Goal: Information Seeking & Learning: Learn about a topic

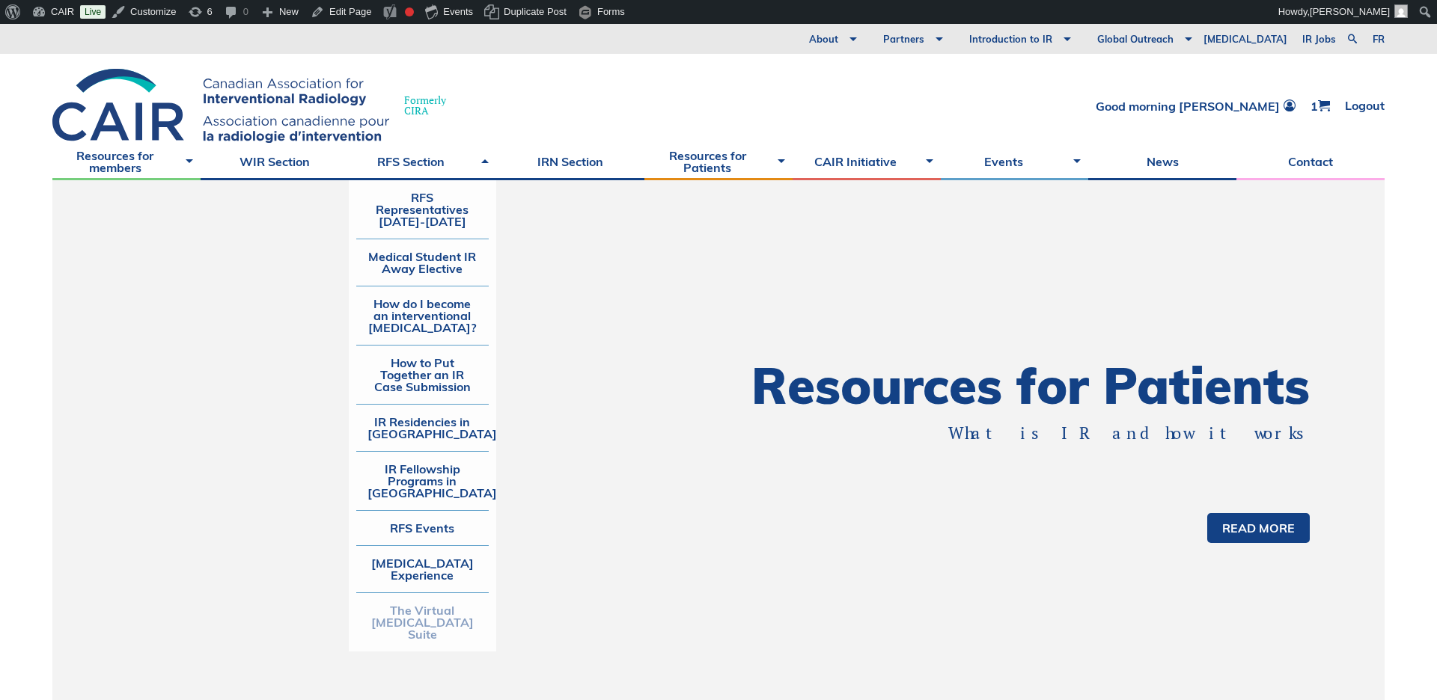
click at [420, 626] on link "The Virtual [MEDICAL_DATA] Suite" at bounding box center [422, 622] width 133 height 58
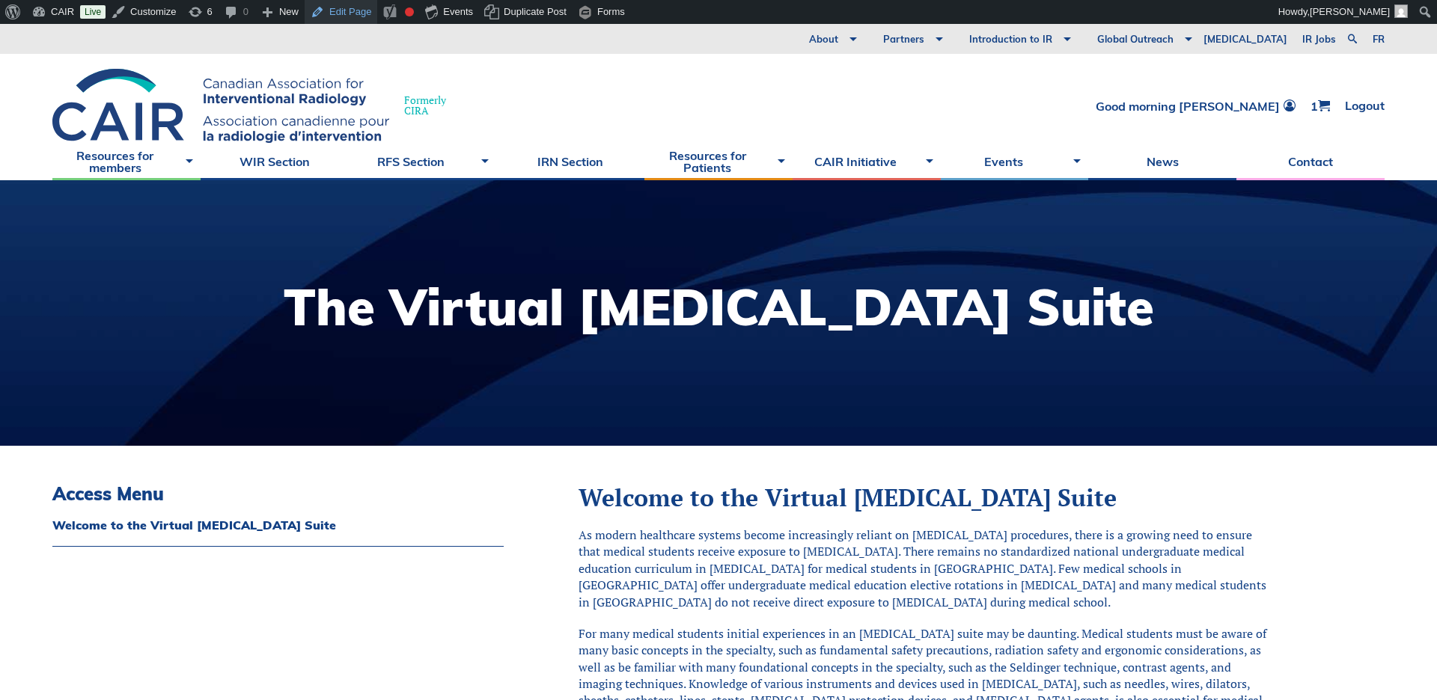
click at [351, 10] on link "Edit Page" at bounding box center [341, 12] width 73 height 24
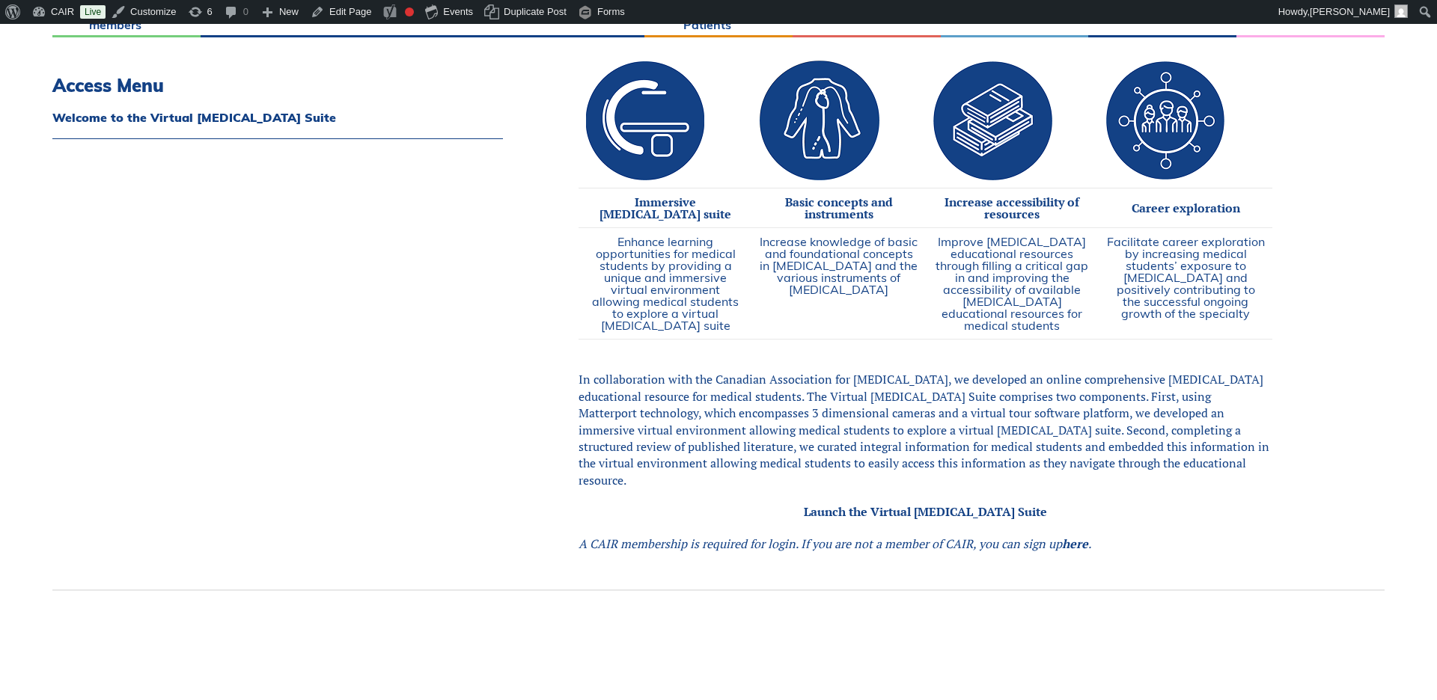
scroll to position [795, 0]
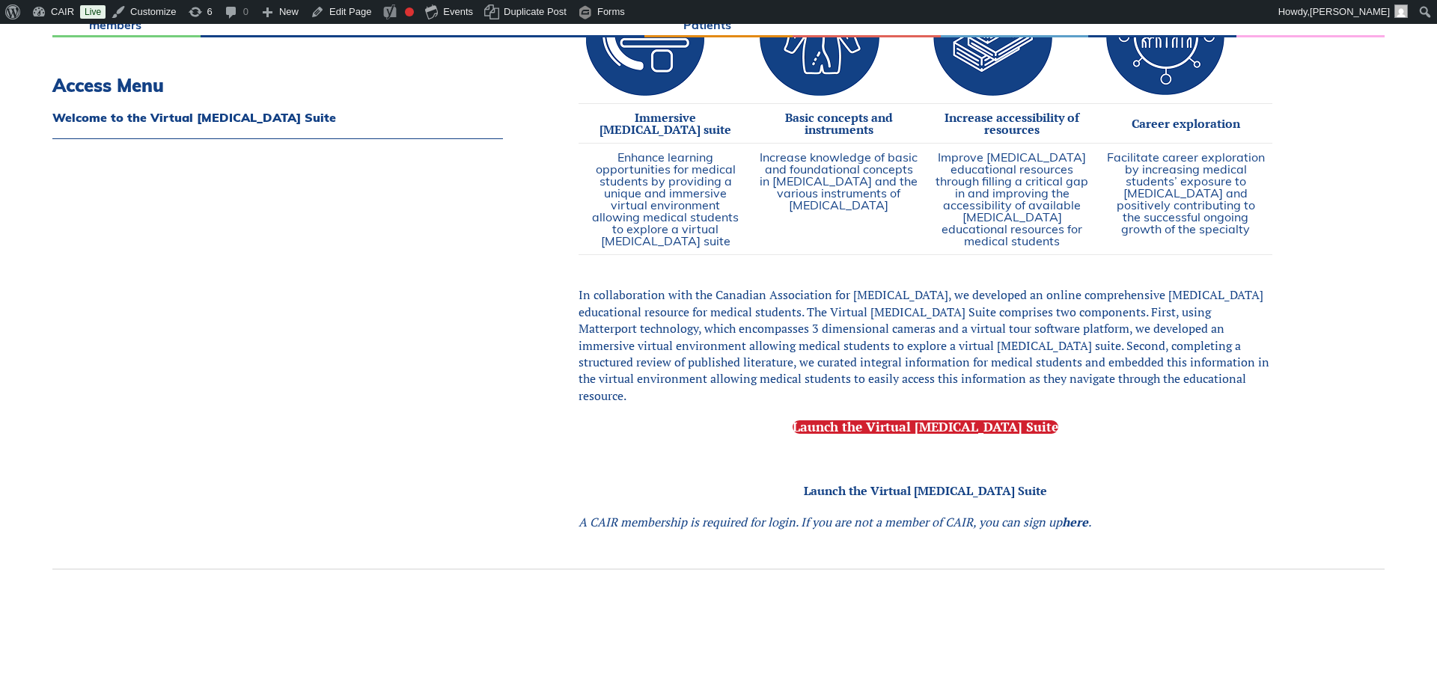
scroll to position [811, 0]
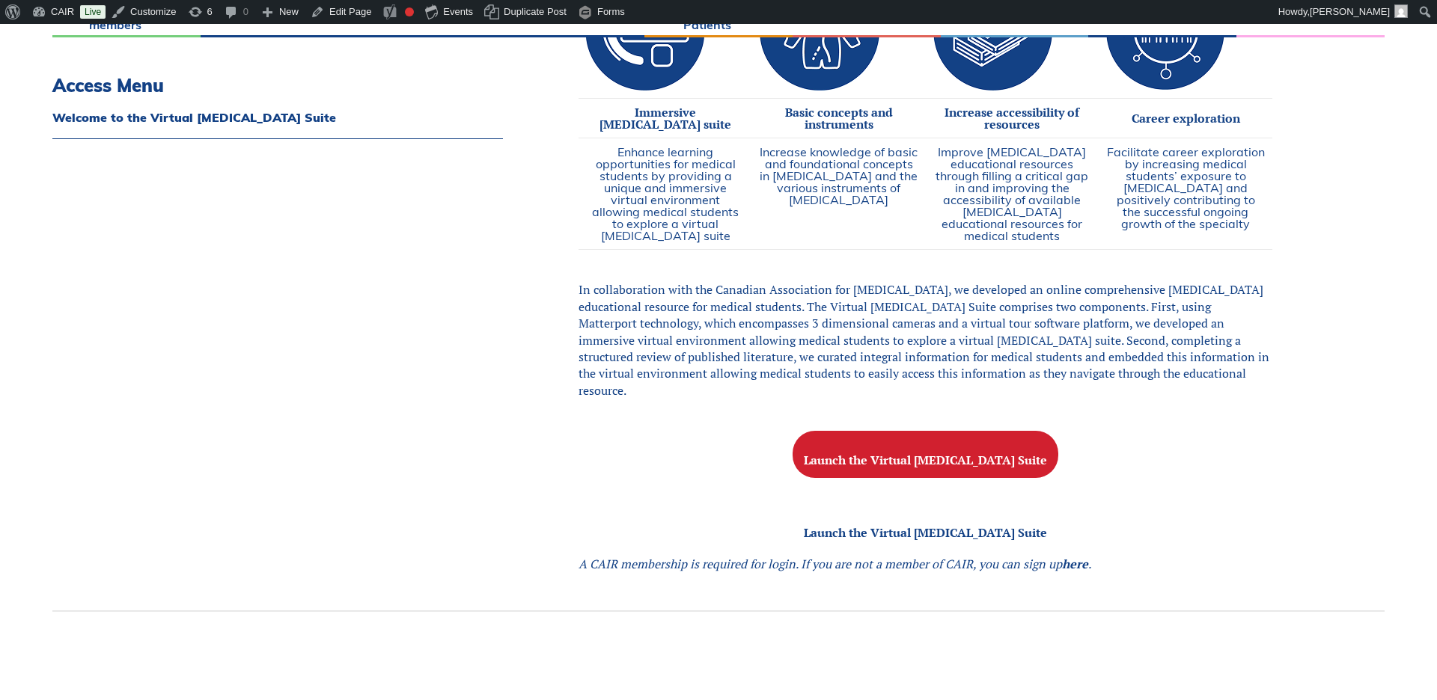
scroll to position [765, 0]
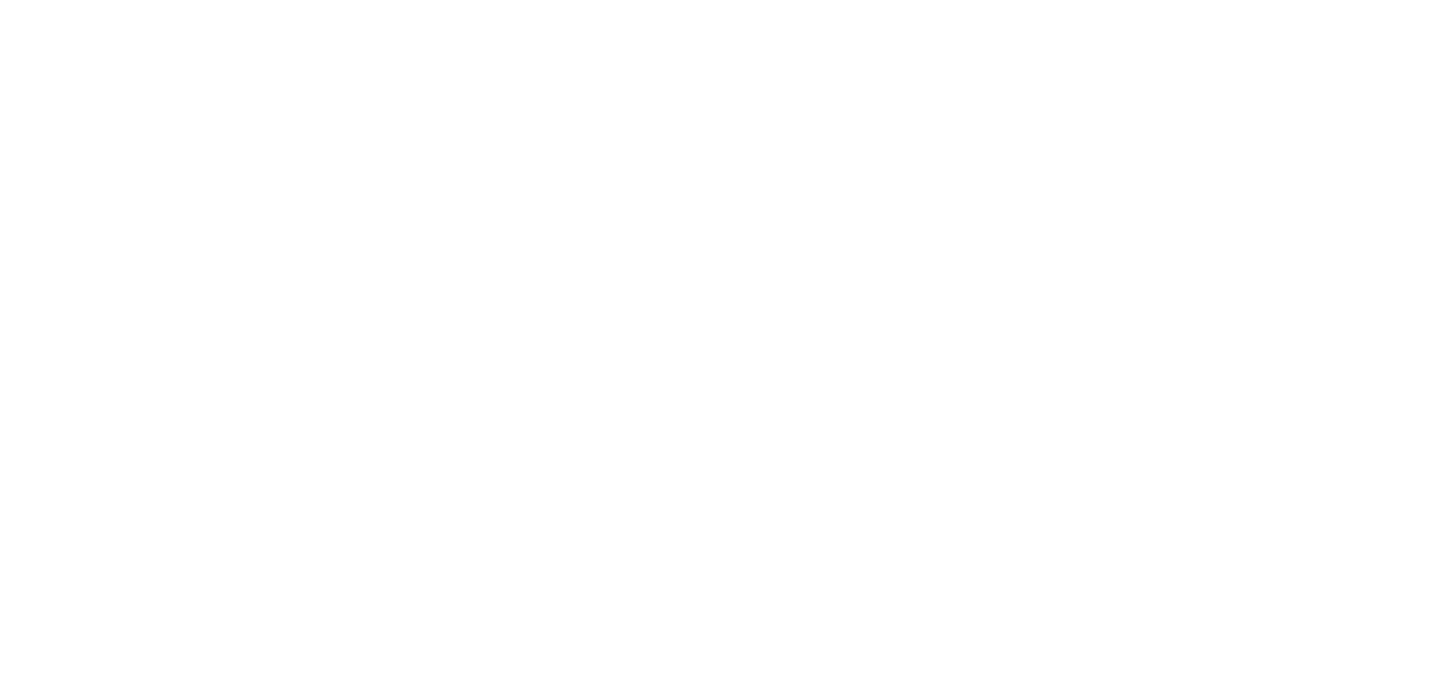
scroll to position [765, 0]
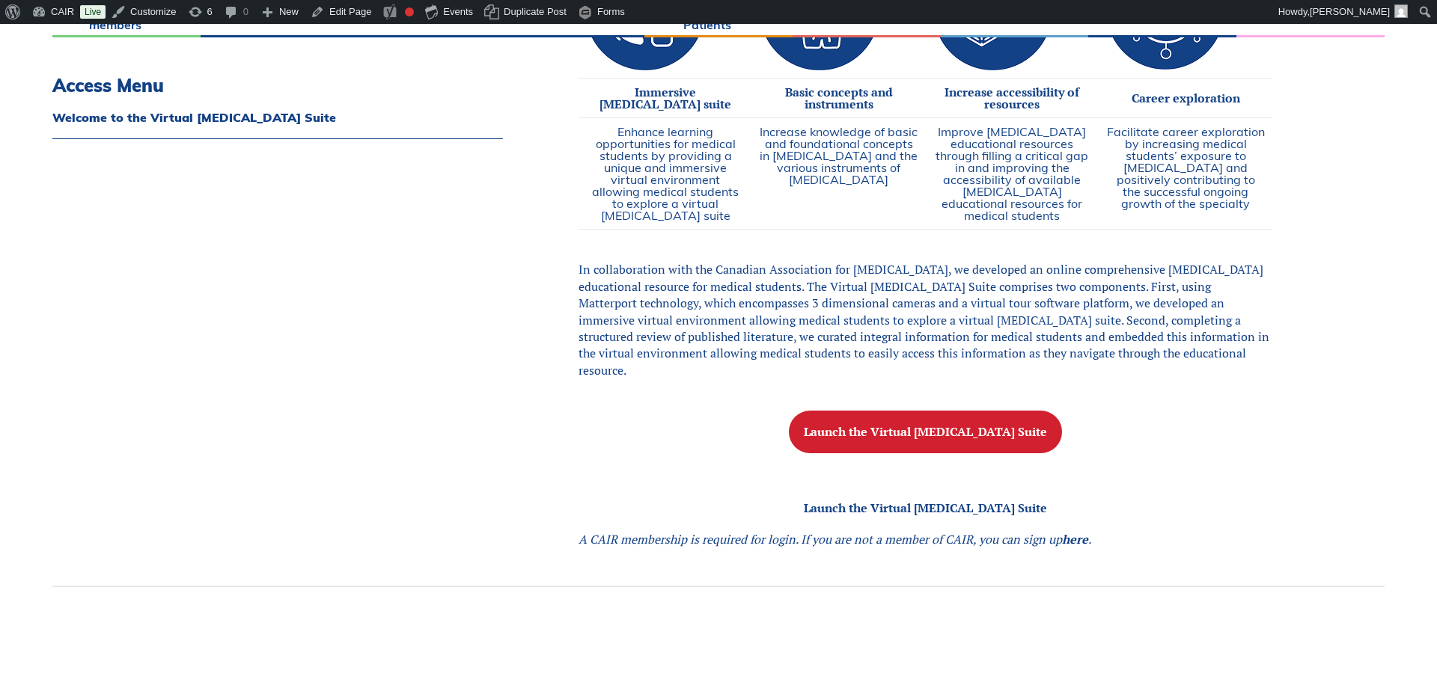
scroll to position [835, 0]
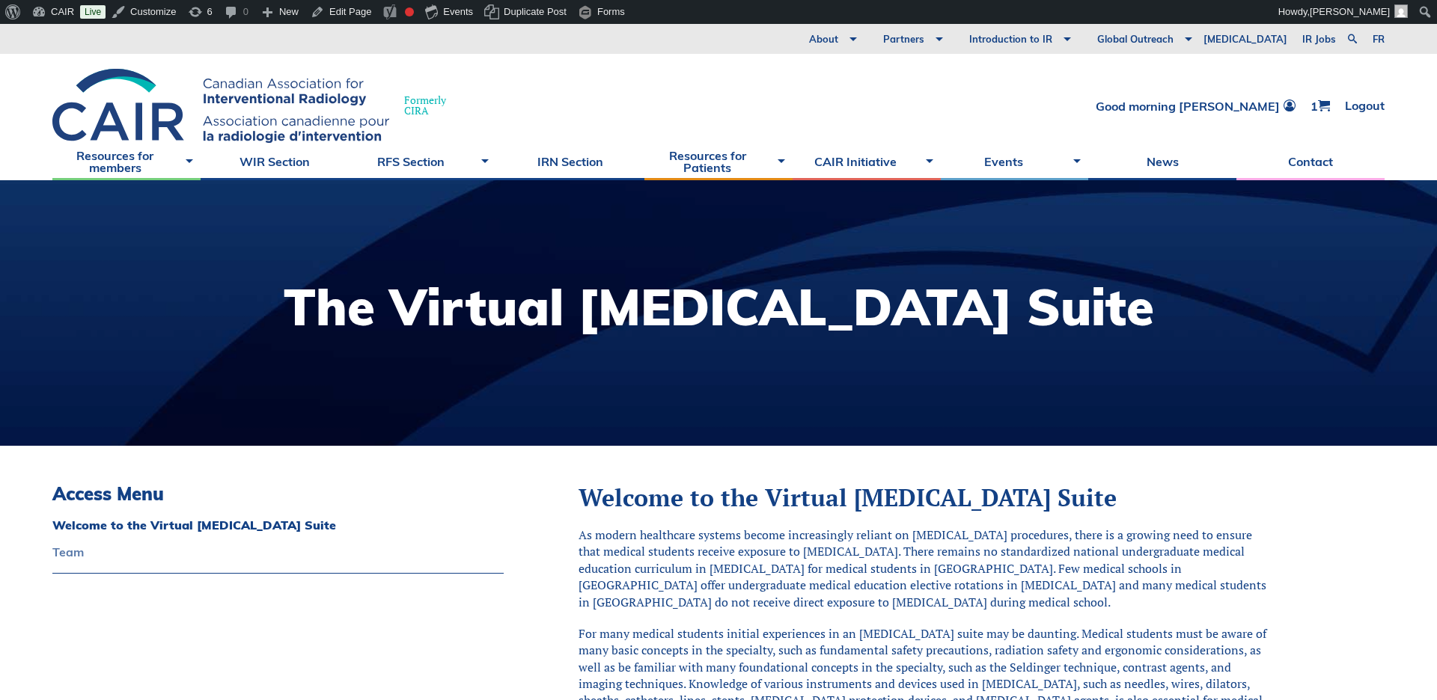
click at [70, 554] on link "Team" at bounding box center [277, 552] width 451 height 12
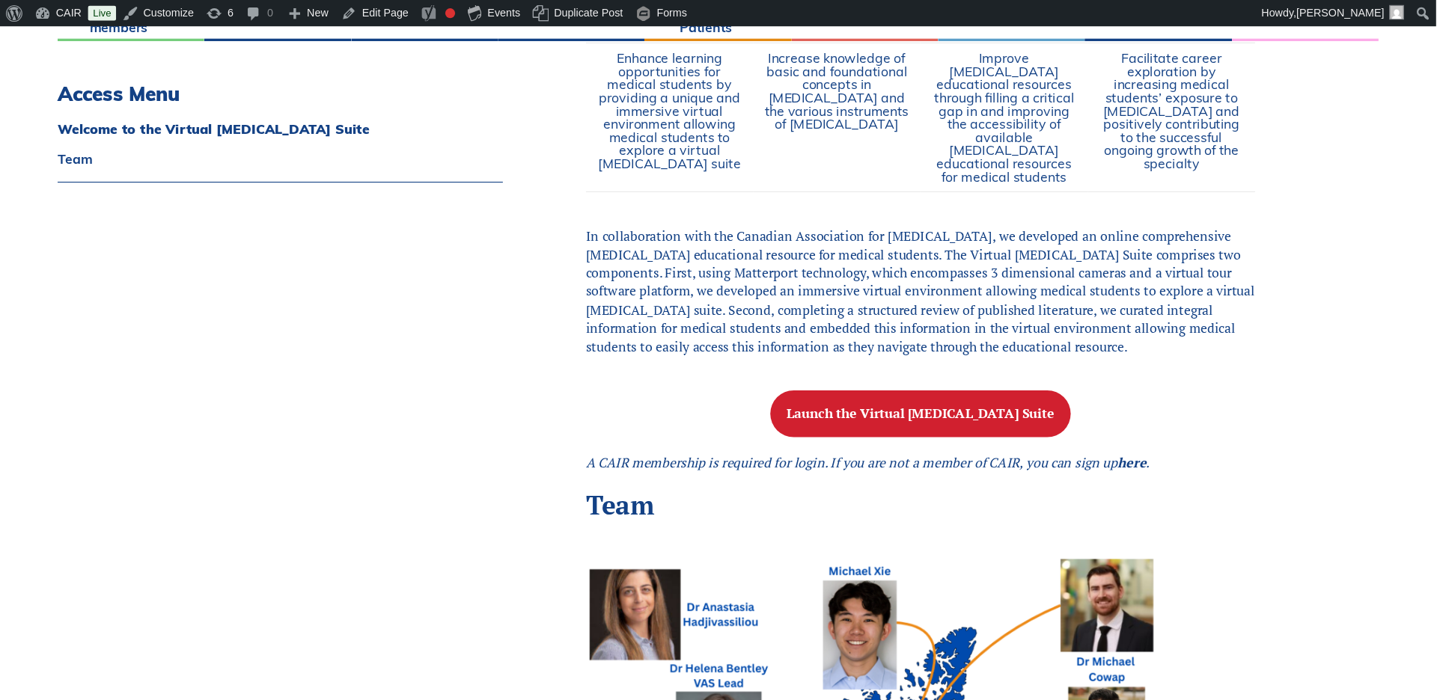
scroll to position [944, 0]
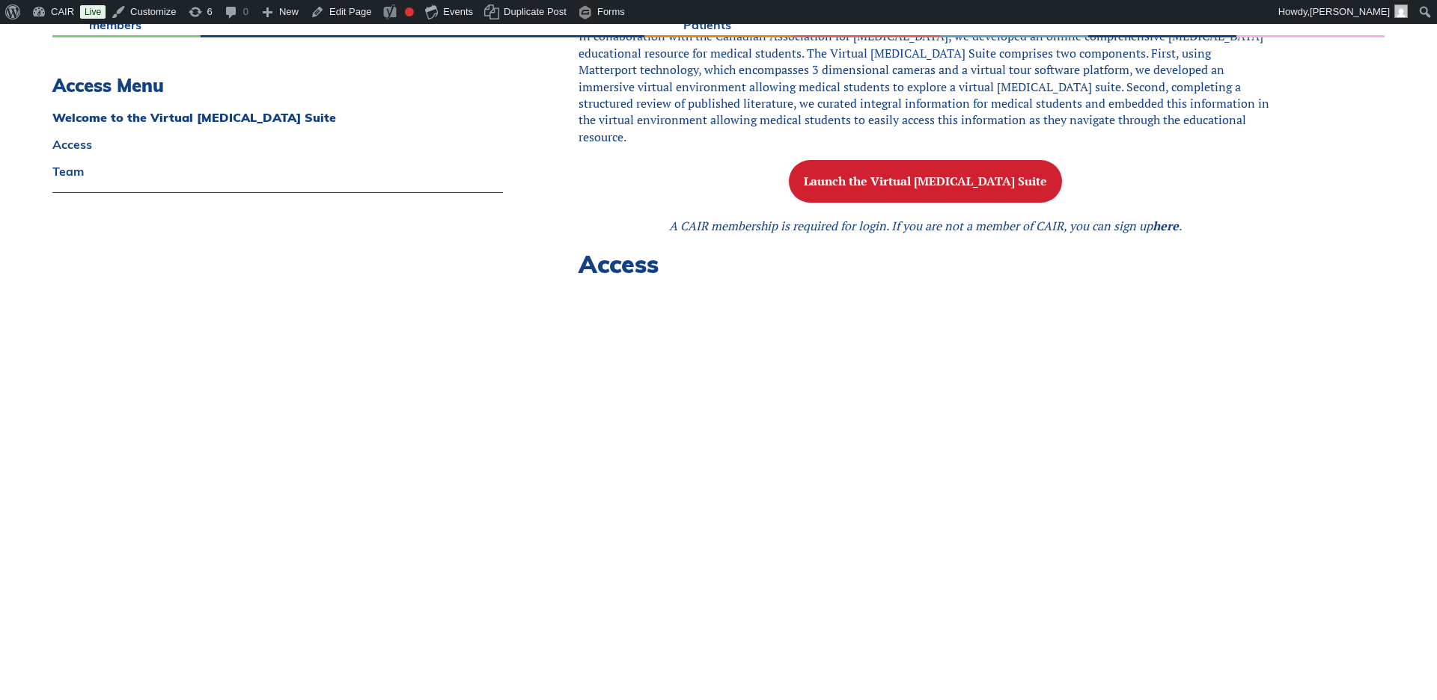
scroll to position [1090, 0]
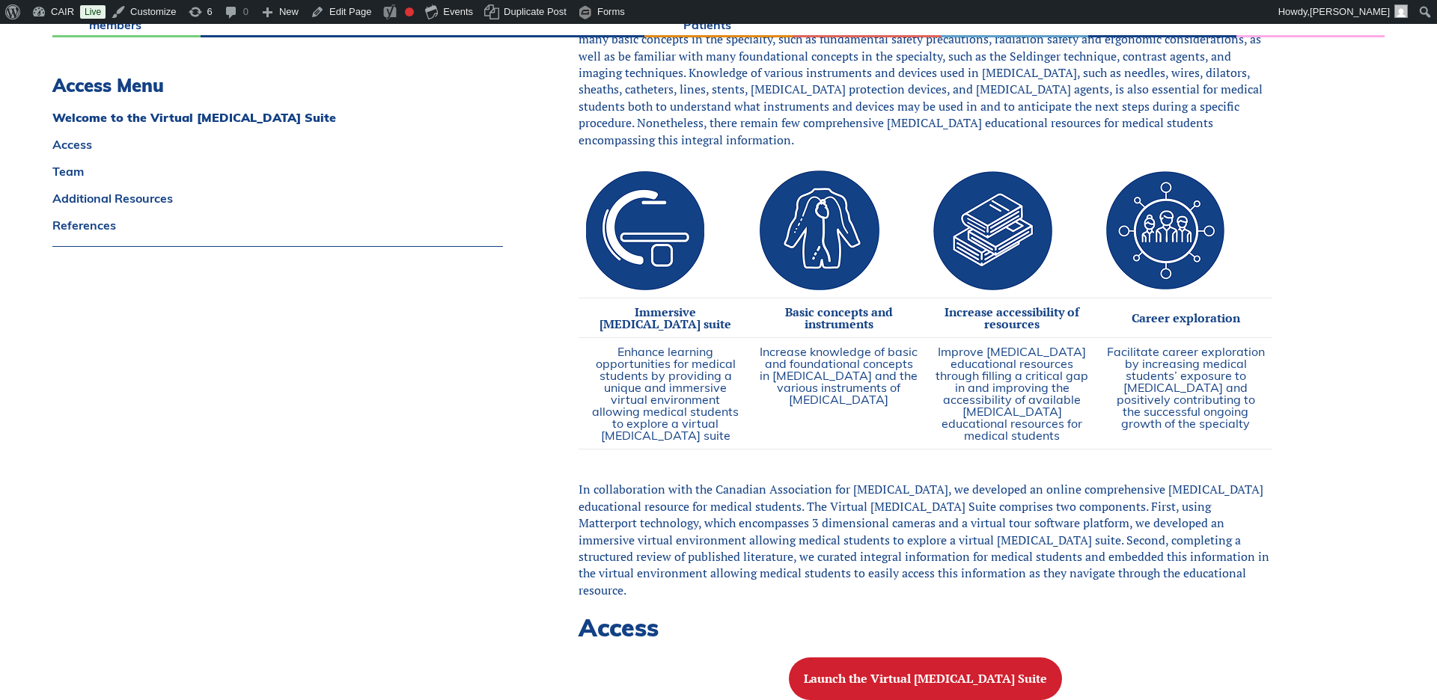
scroll to position [609, 0]
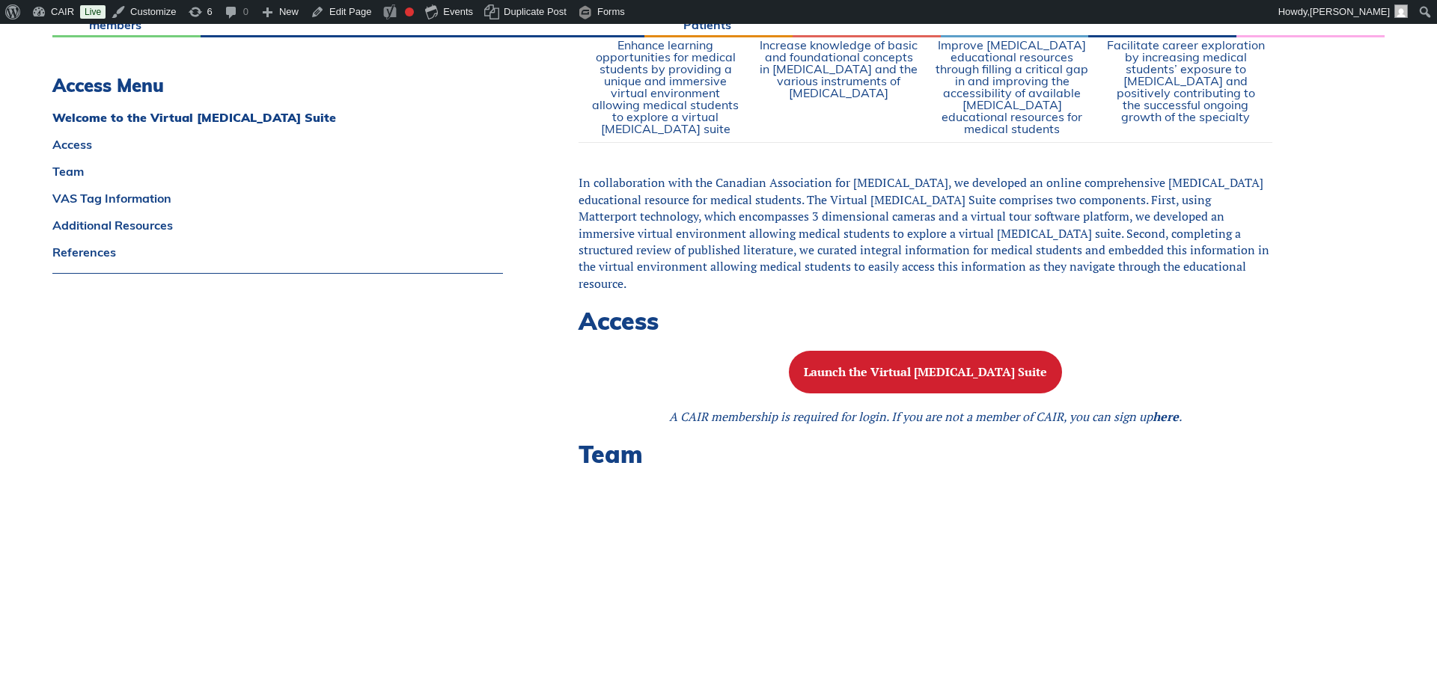
scroll to position [1063, 0]
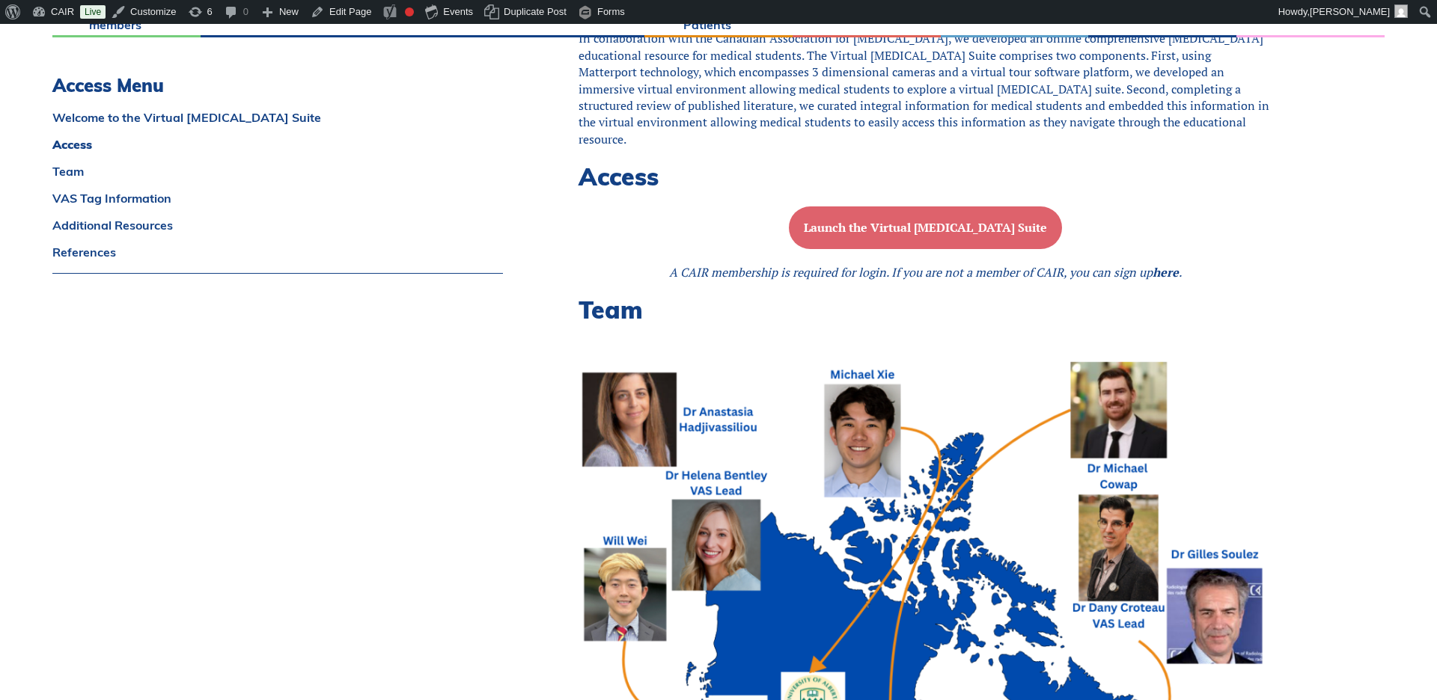
click at [911, 227] on b "Launch the Virtual [MEDICAL_DATA] Suite" at bounding box center [925, 227] width 243 height 16
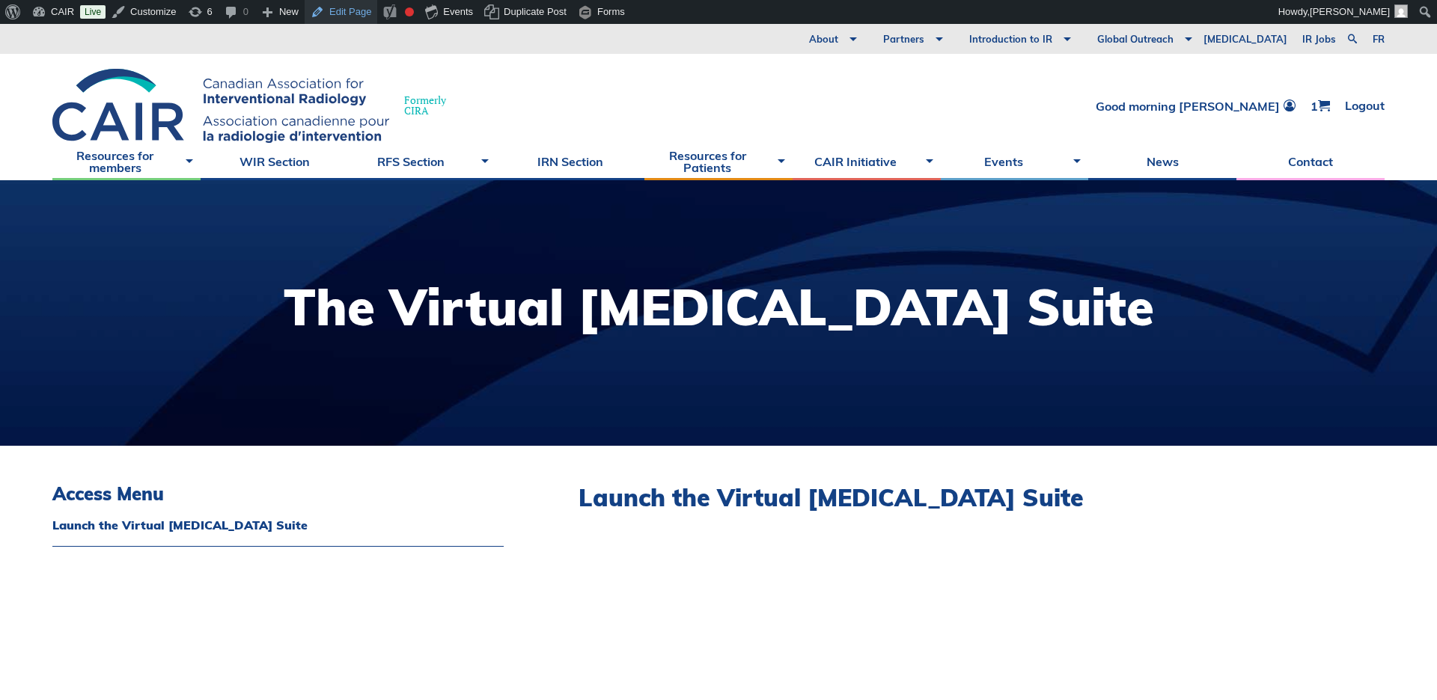
click at [356, 11] on link "Edit Page" at bounding box center [341, 12] width 73 height 24
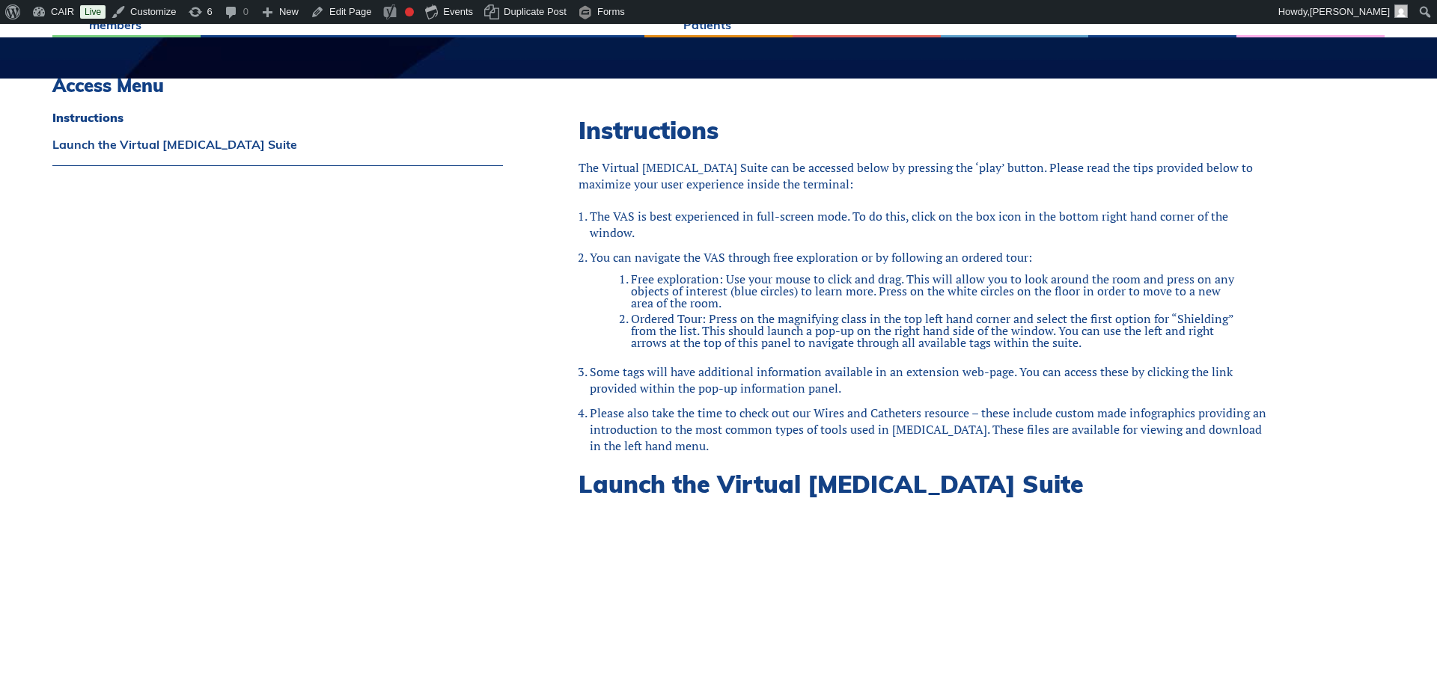
scroll to position [365, 0]
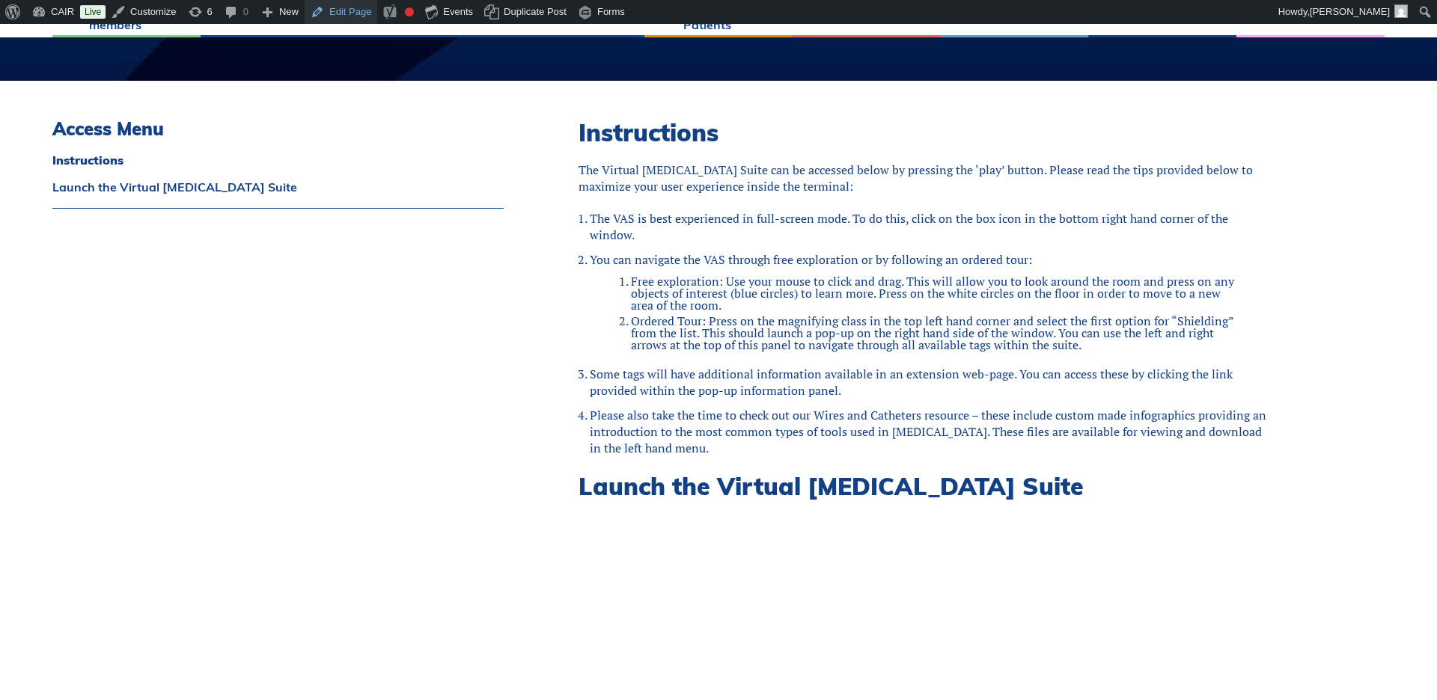
click at [351, 13] on link "Edit Page" at bounding box center [341, 12] width 73 height 24
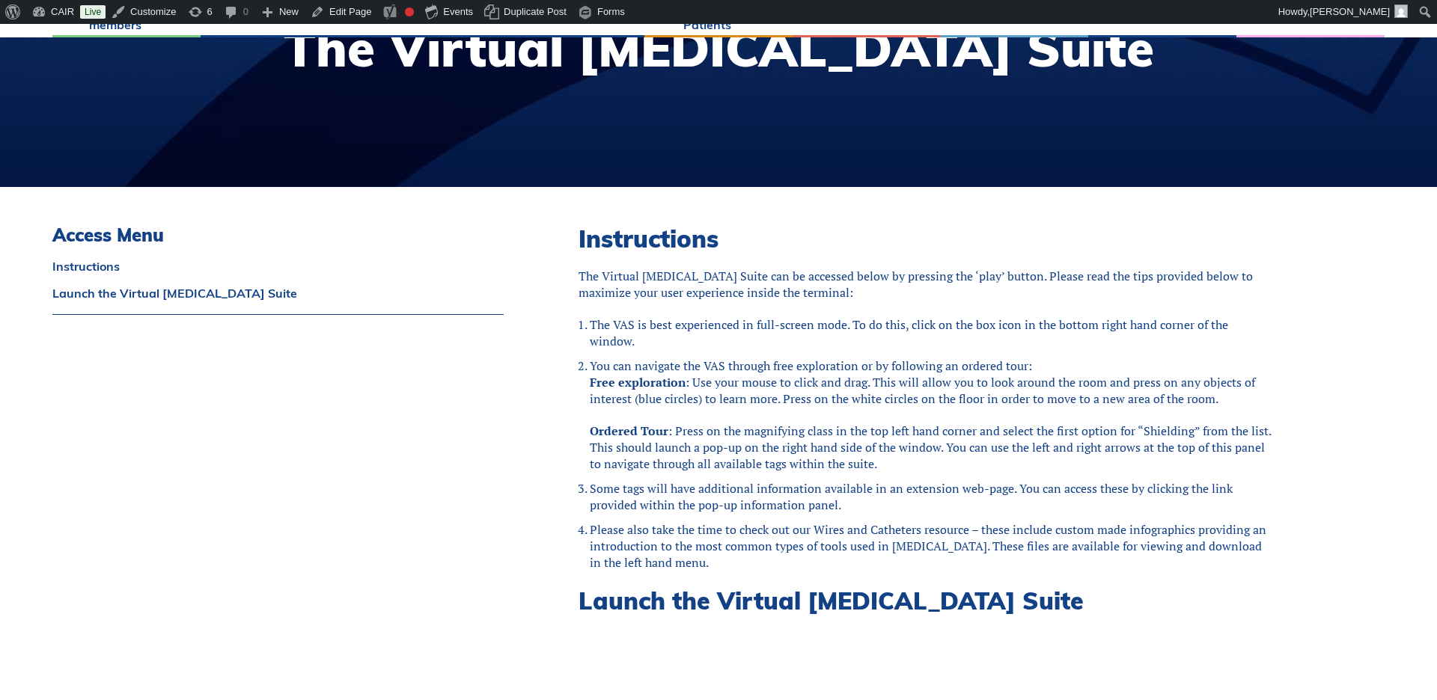
scroll to position [271, 0]
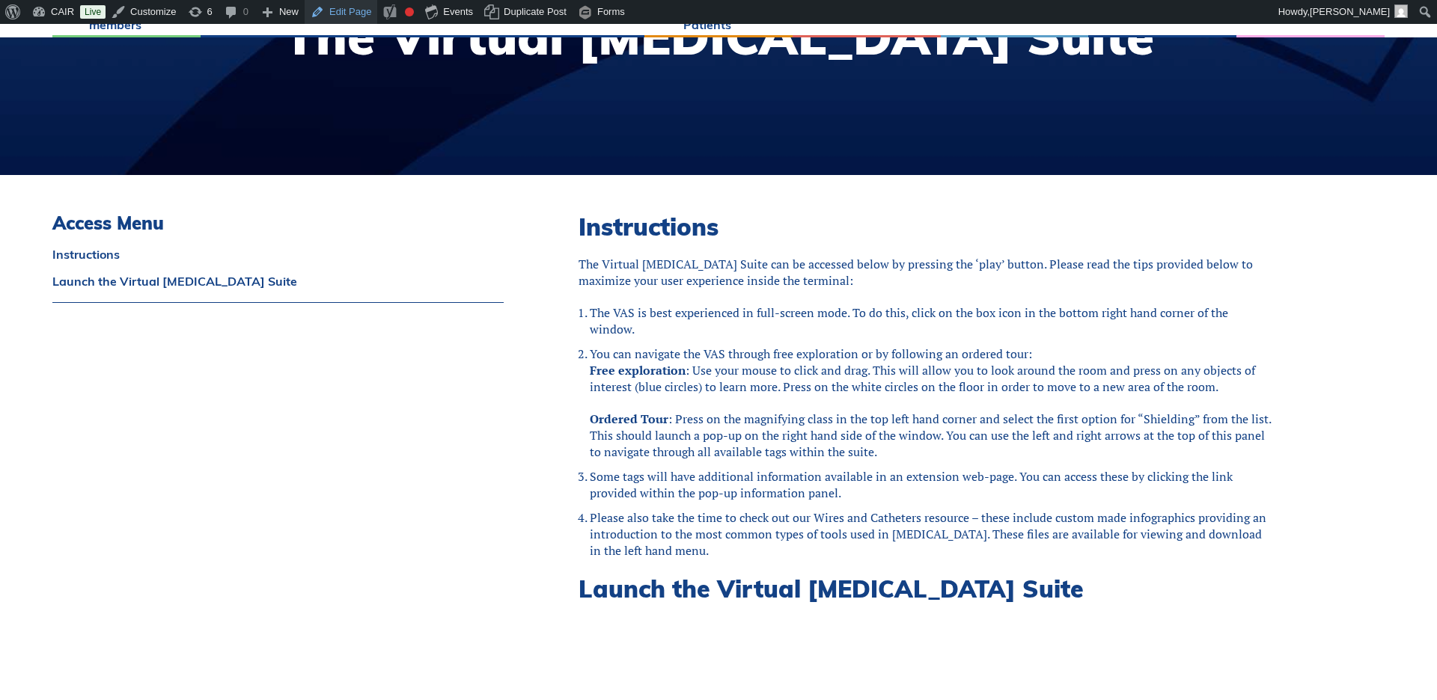
click at [348, 13] on link "Edit Page" at bounding box center [341, 12] width 73 height 24
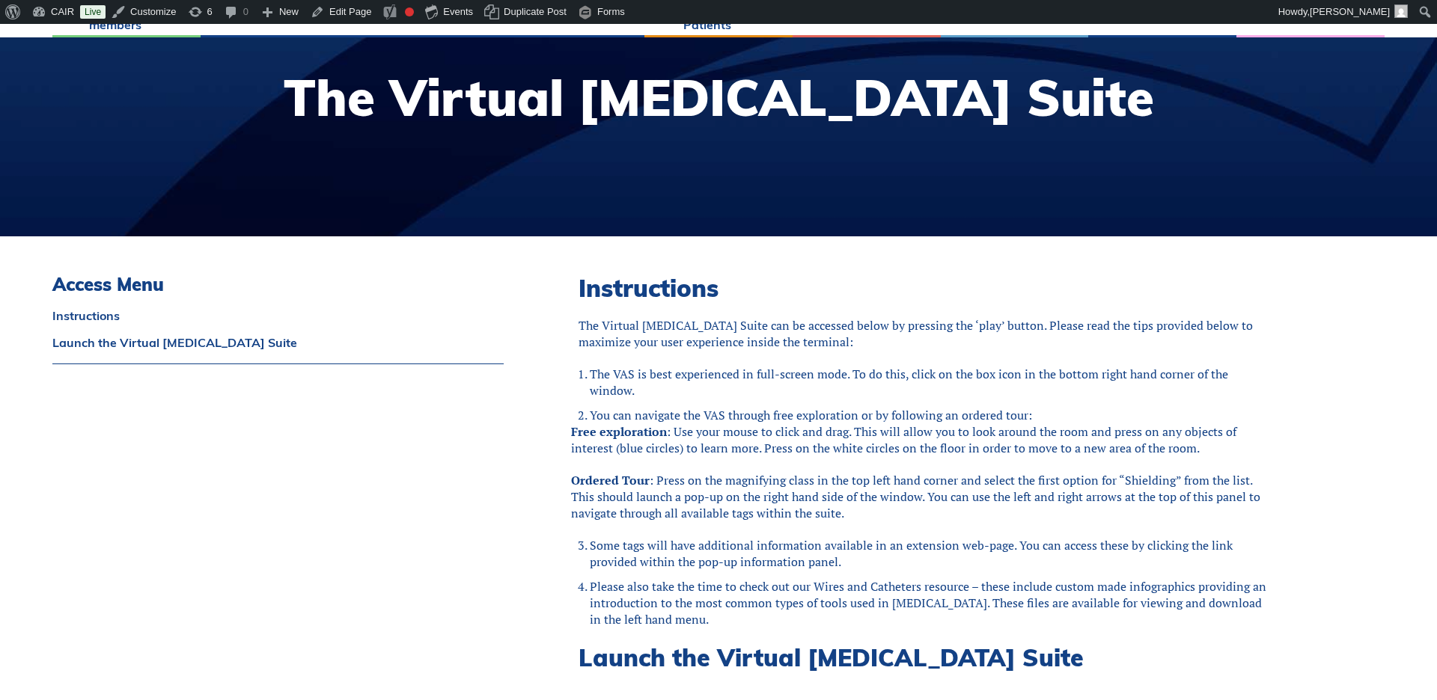
scroll to position [233, 0]
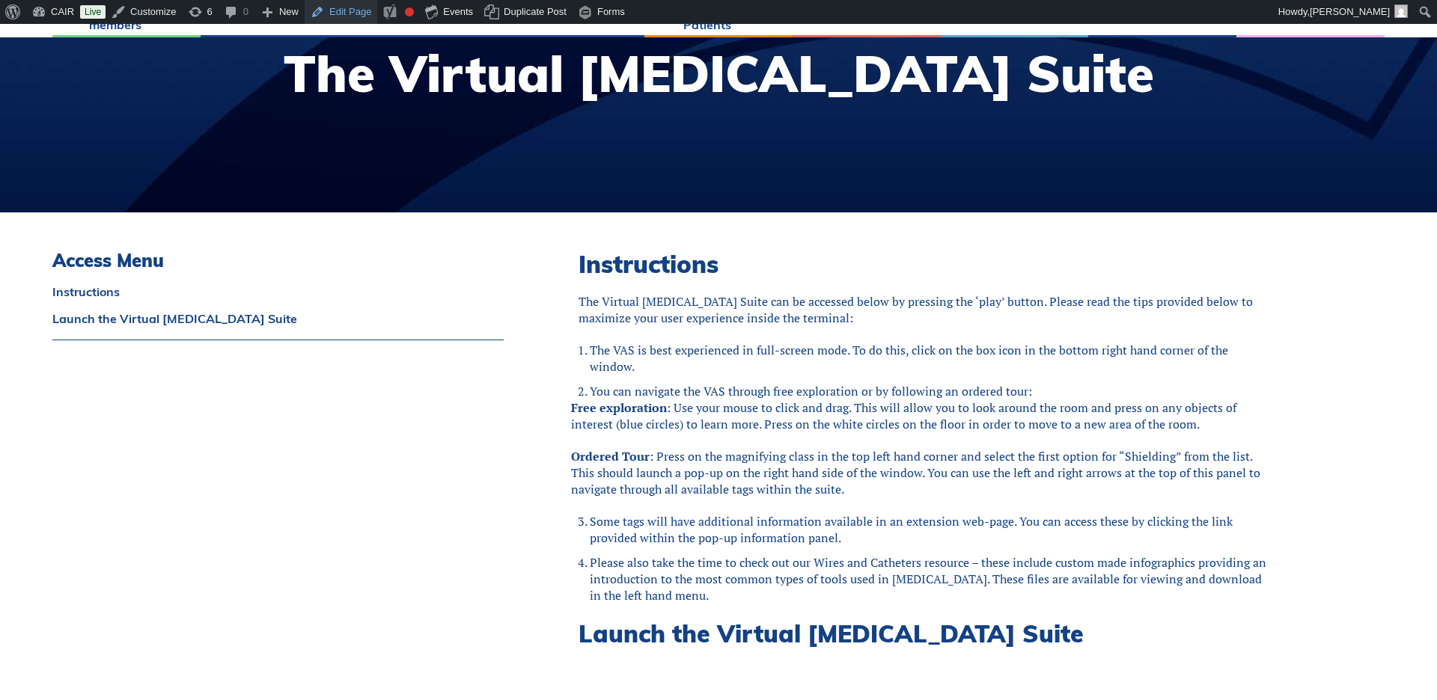
click at [346, 12] on link "Edit Page" at bounding box center [341, 12] width 73 height 24
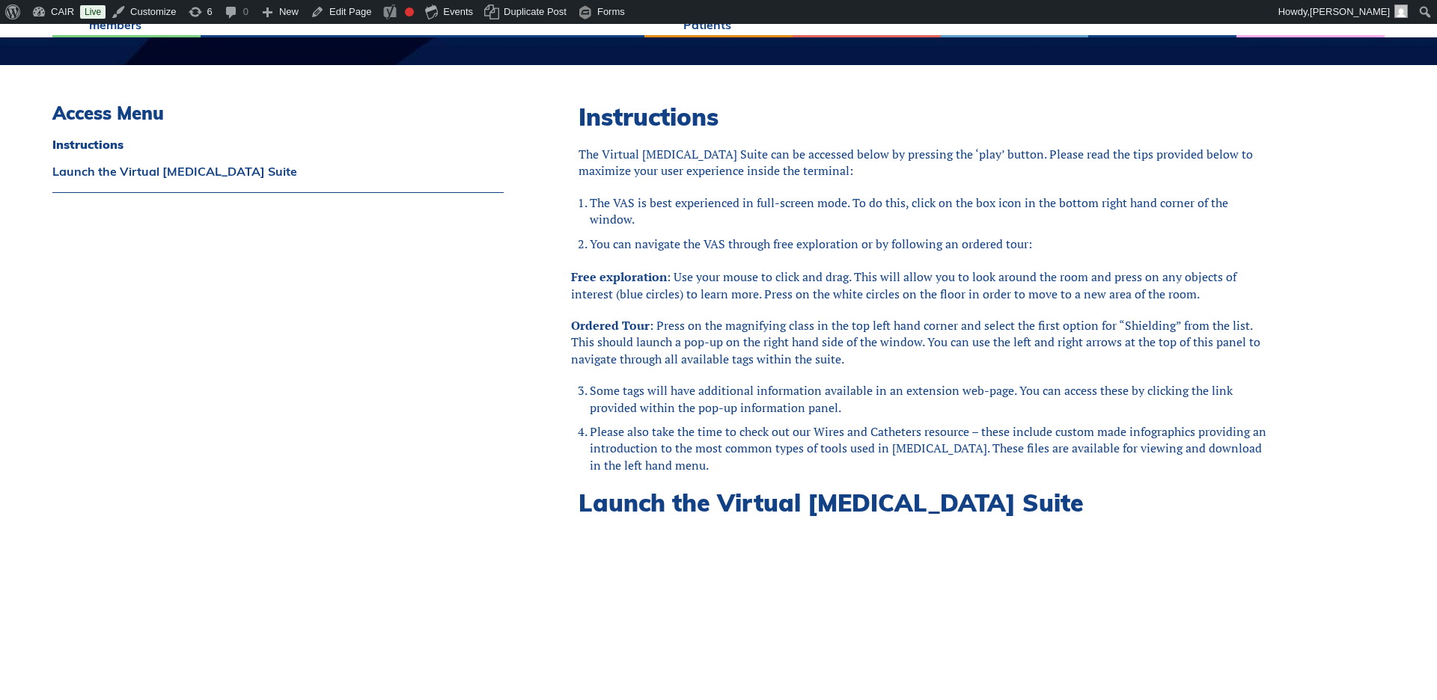
scroll to position [382, 0]
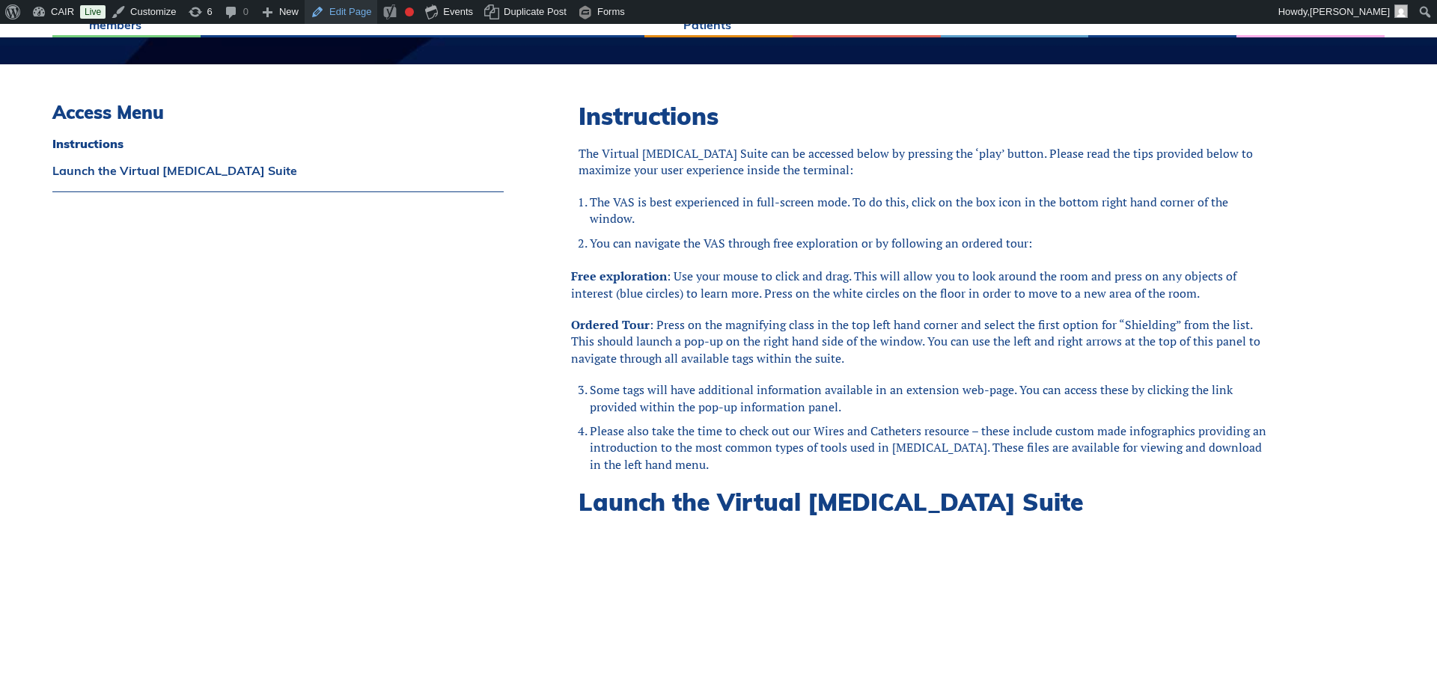
click at [343, 11] on link "Edit Page" at bounding box center [341, 12] width 73 height 24
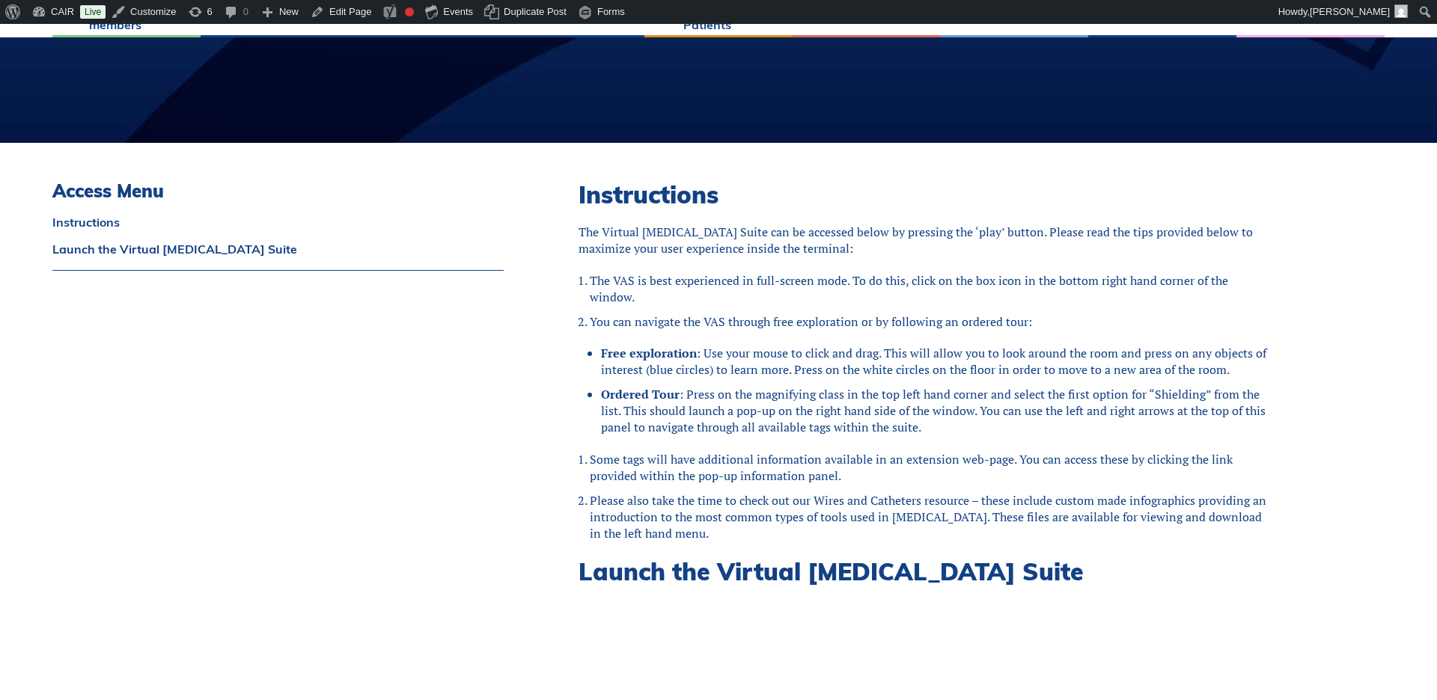
scroll to position [307, 0]
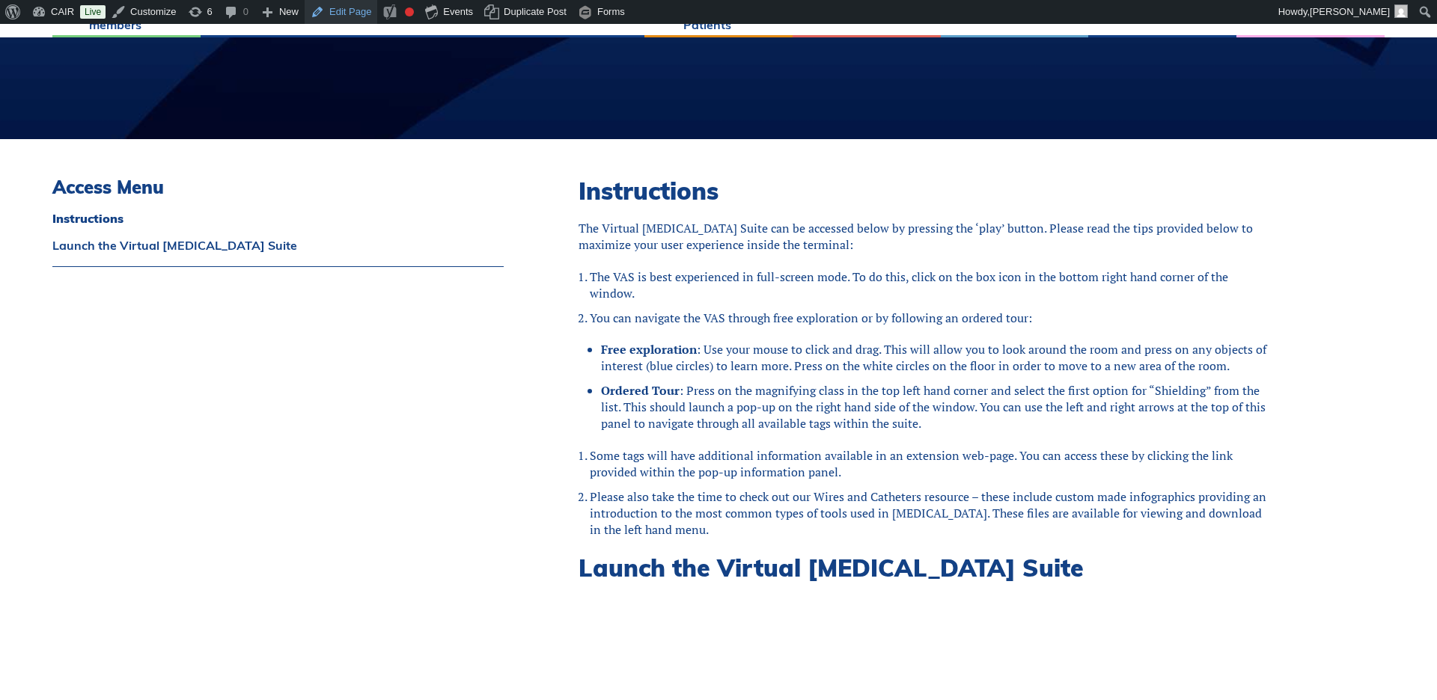
click at [356, 13] on link "Edit Page" at bounding box center [341, 12] width 73 height 24
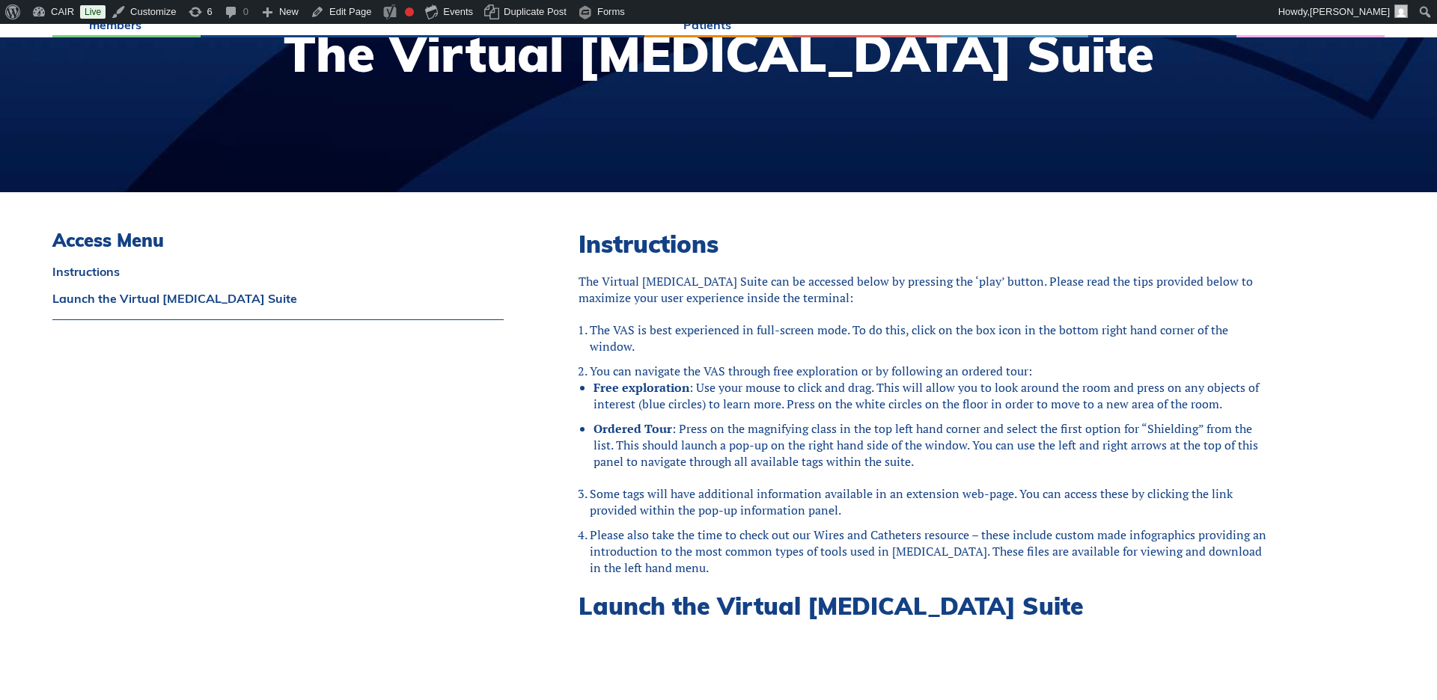
scroll to position [255, 0]
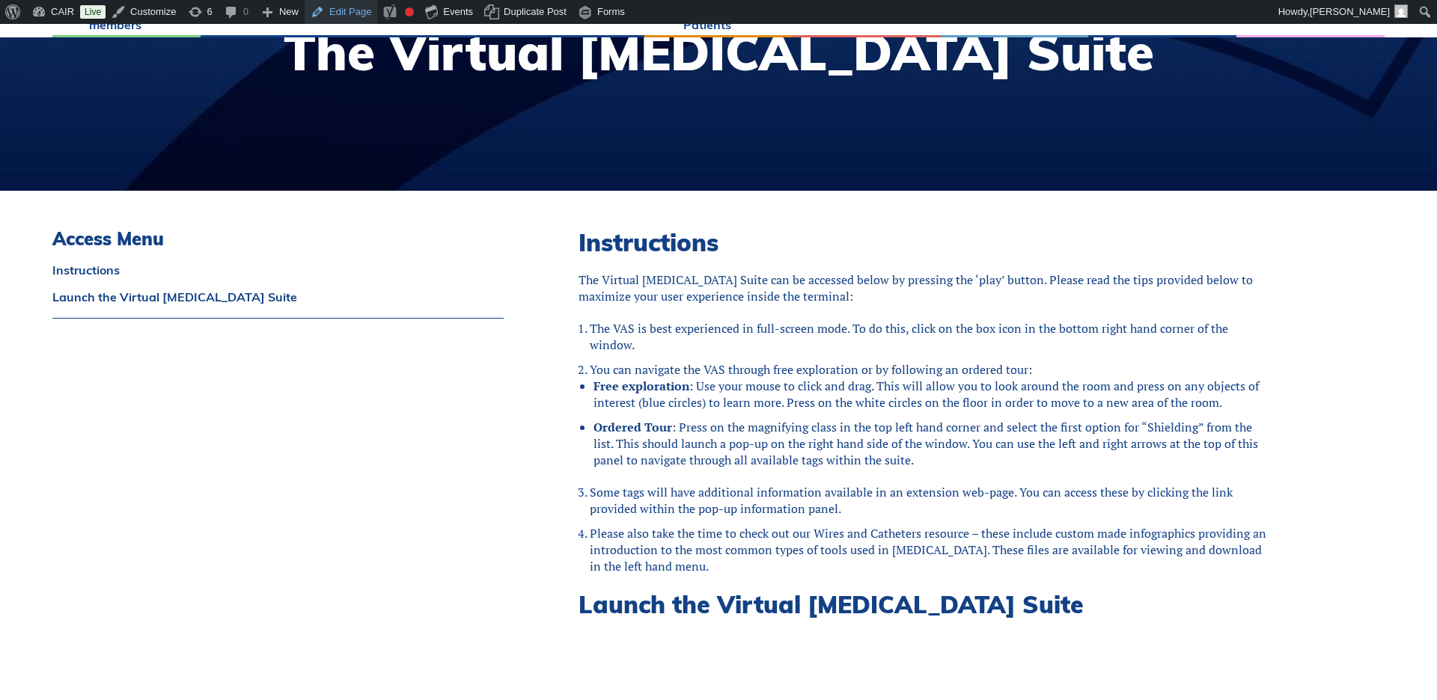
click at [353, 13] on link "Edit Page" at bounding box center [341, 12] width 73 height 24
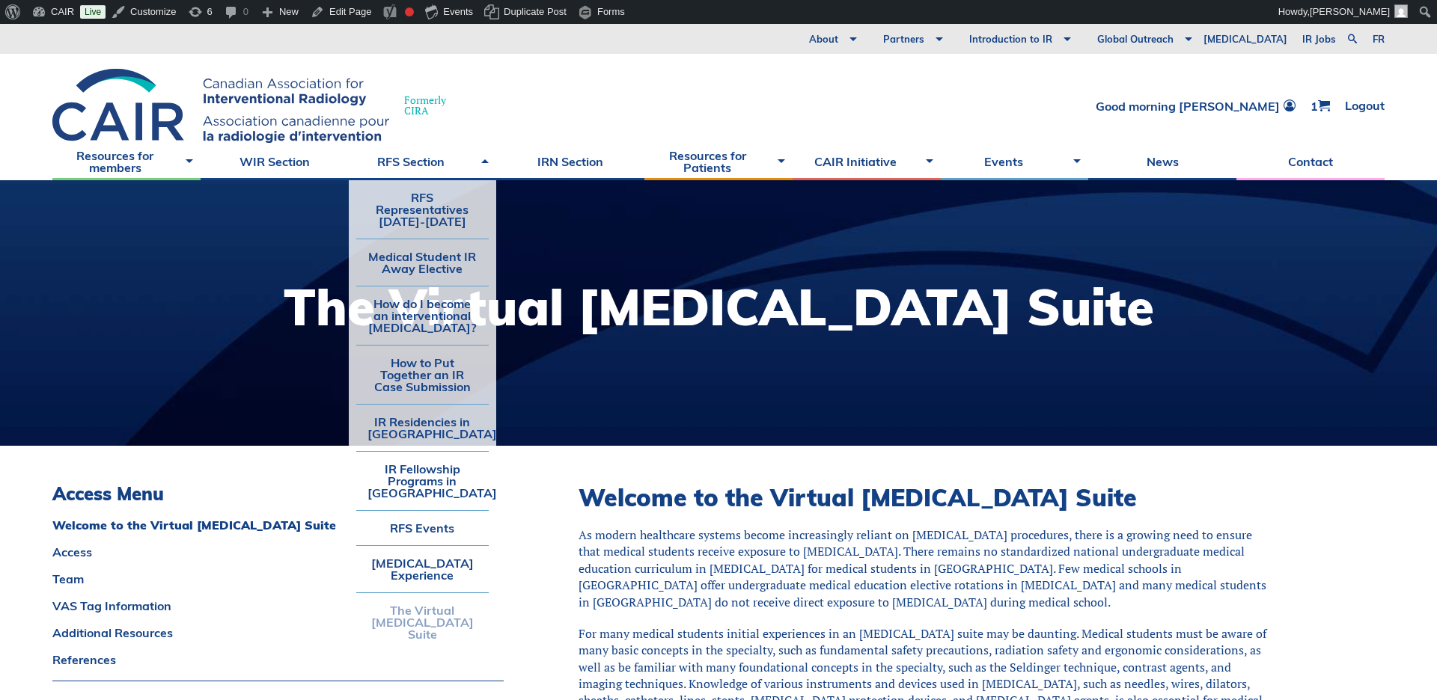
click at [419, 638] on li "The Virtual [MEDICAL_DATA] Suite" at bounding box center [422, 622] width 133 height 59
click at [404, 563] on link "[MEDICAL_DATA] Experience" at bounding box center [422, 569] width 133 height 46
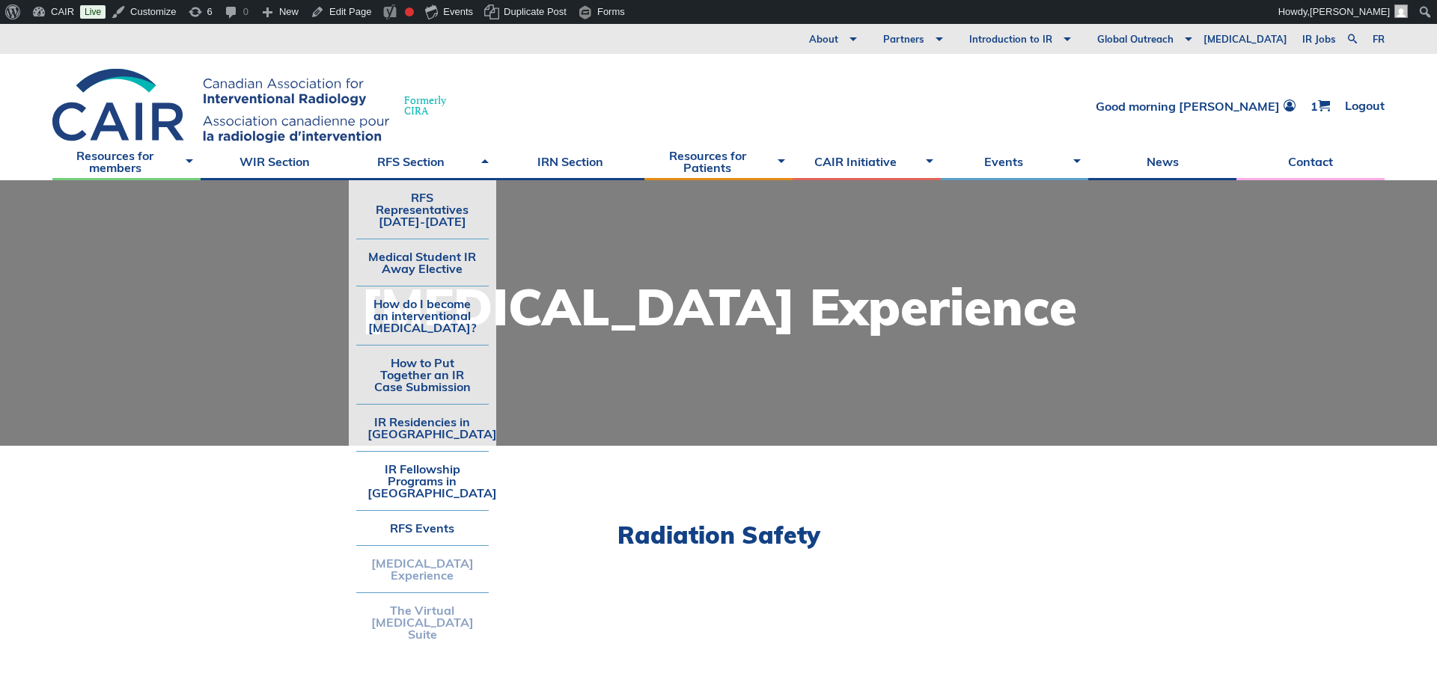
click at [432, 621] on link "The Virtual [MEDICAL_DATA] Suite" at bounding box center [422, 622] width 133 height 58
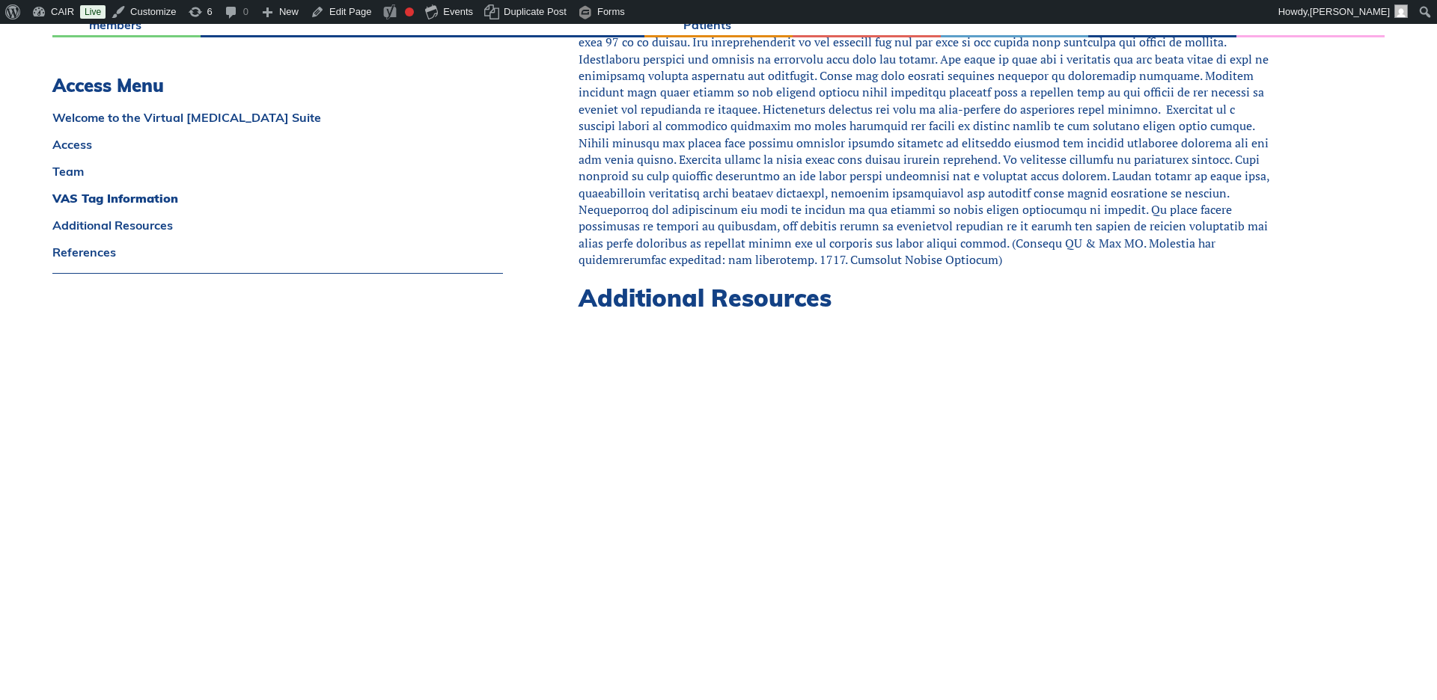
scroll to position [5128, 0]
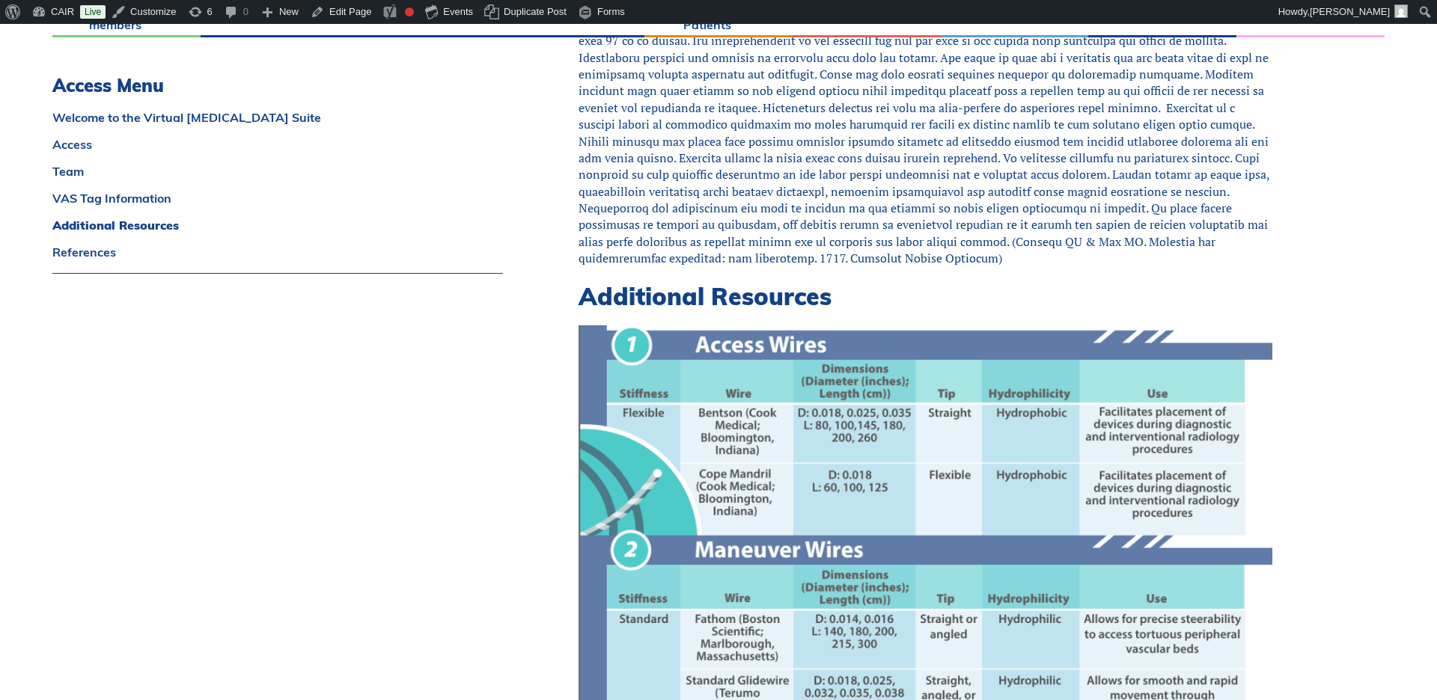
click at [774, 407] on img at bounding box center [925, 535] width 694 height 418
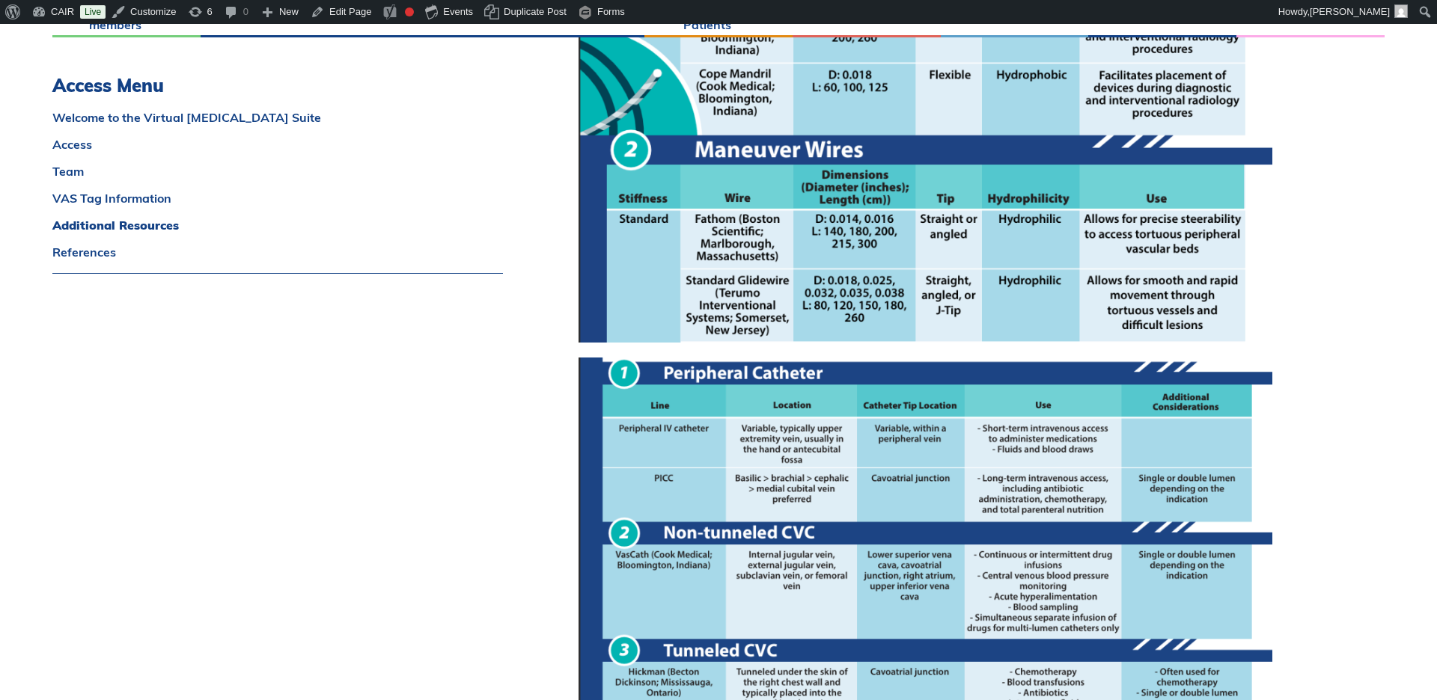
scroll to position [5619, 0]
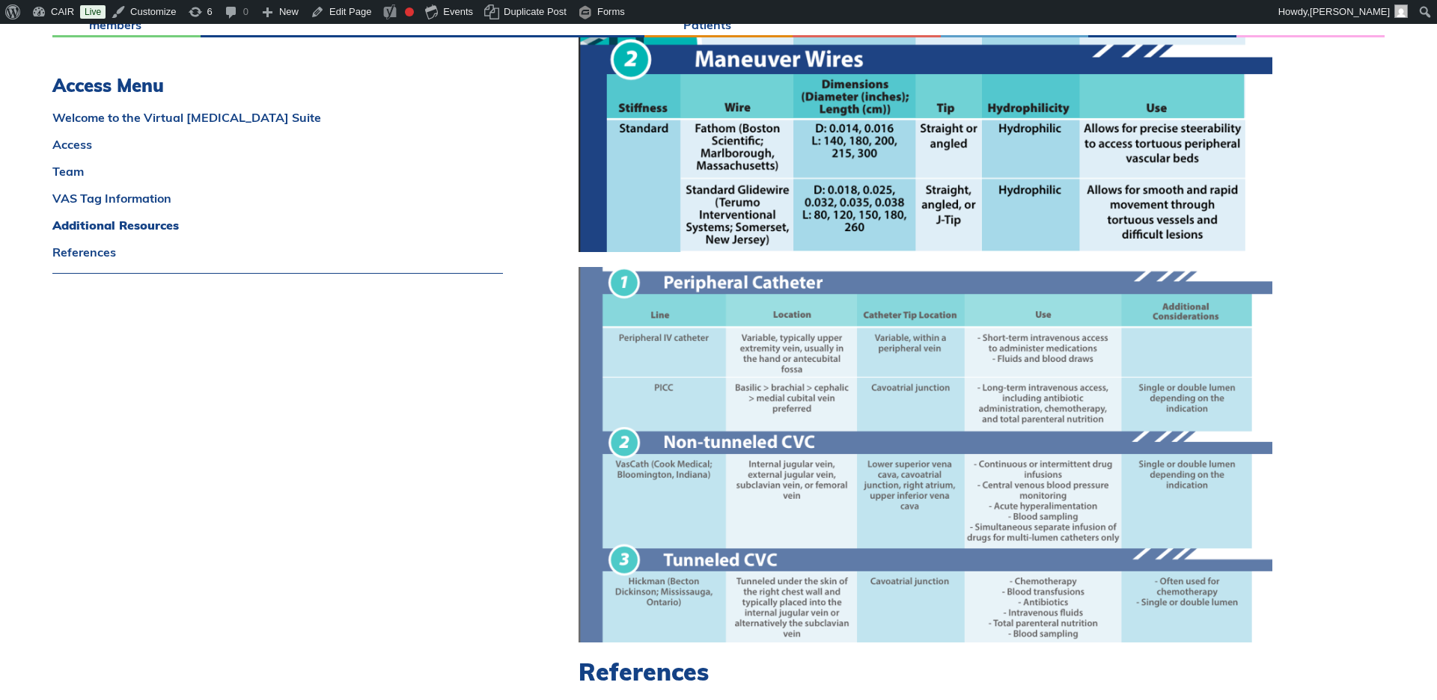
click at [766, 355] on img at bounding box center [925, 455] width 694 height 376
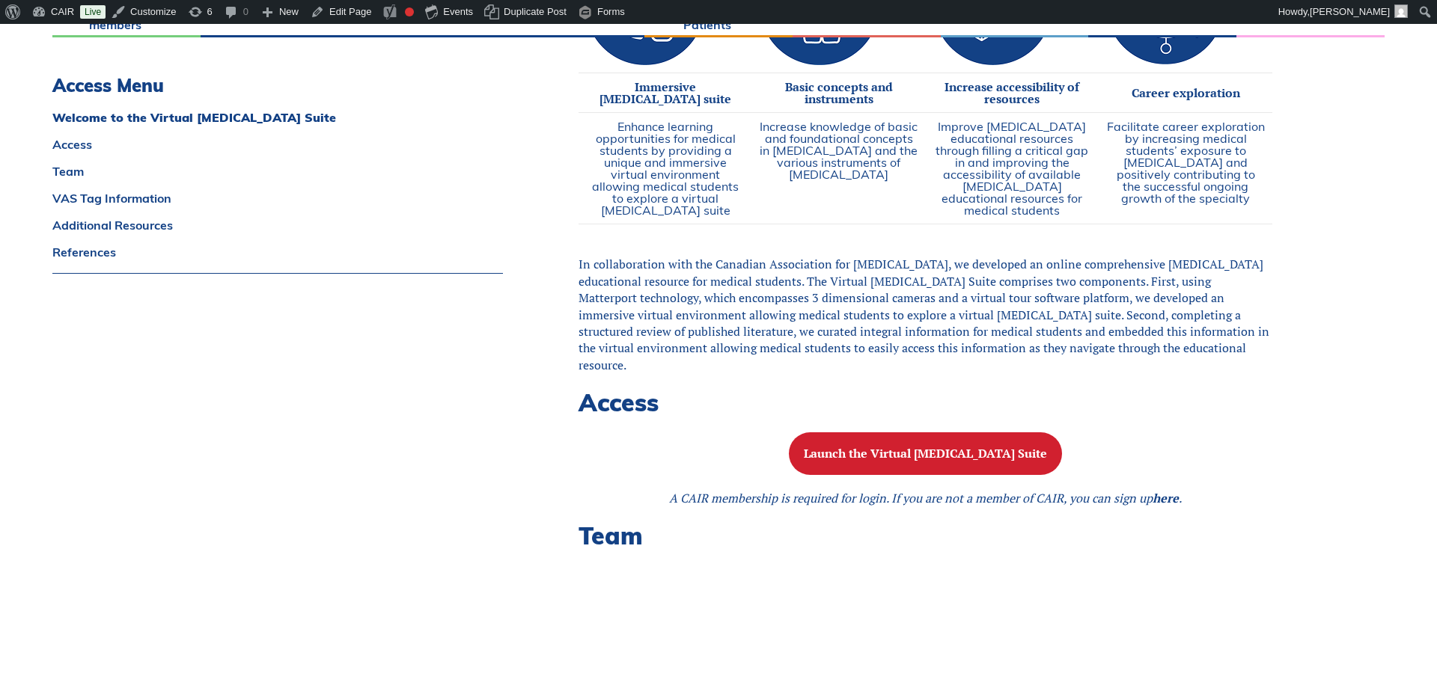
scroll to position [863, 0]
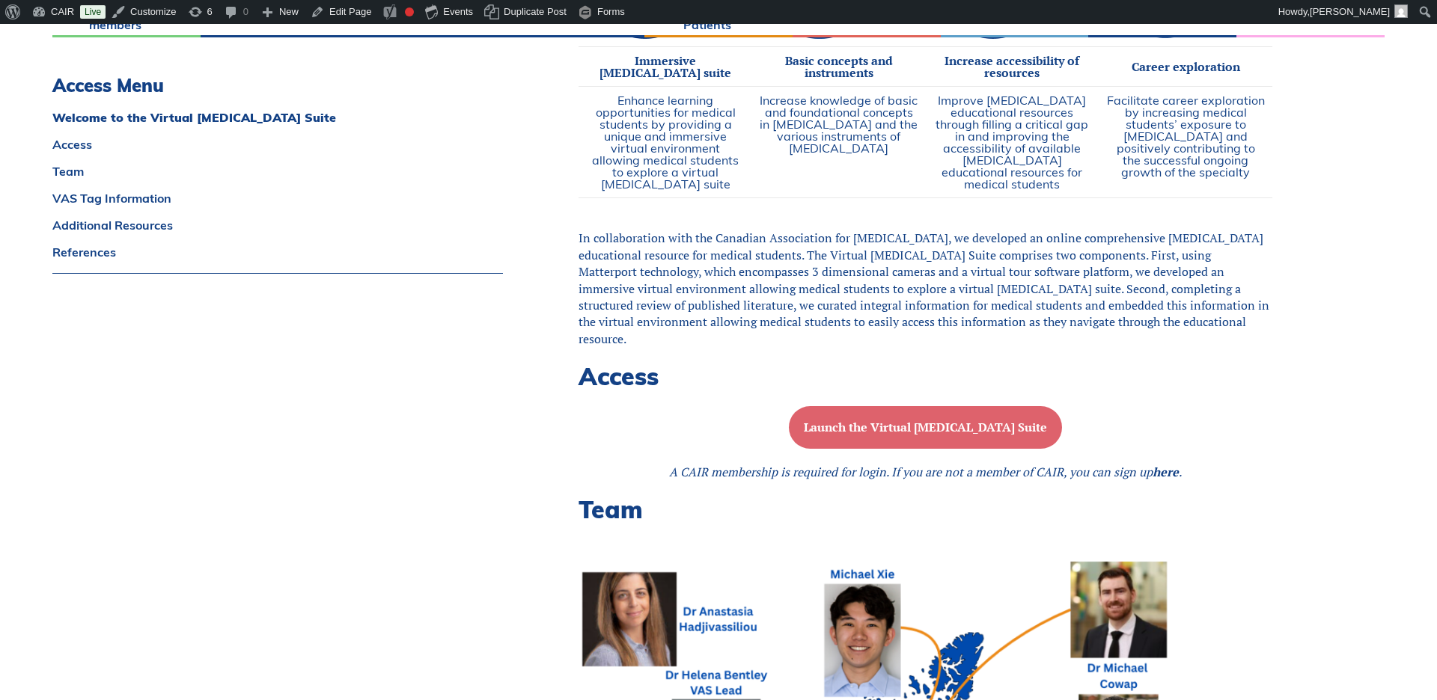
click at [887, 423] on b "Launch the Virtual [MEDICAL_DATA] Suite" at bounding box center [925, 427] width 243 height 16
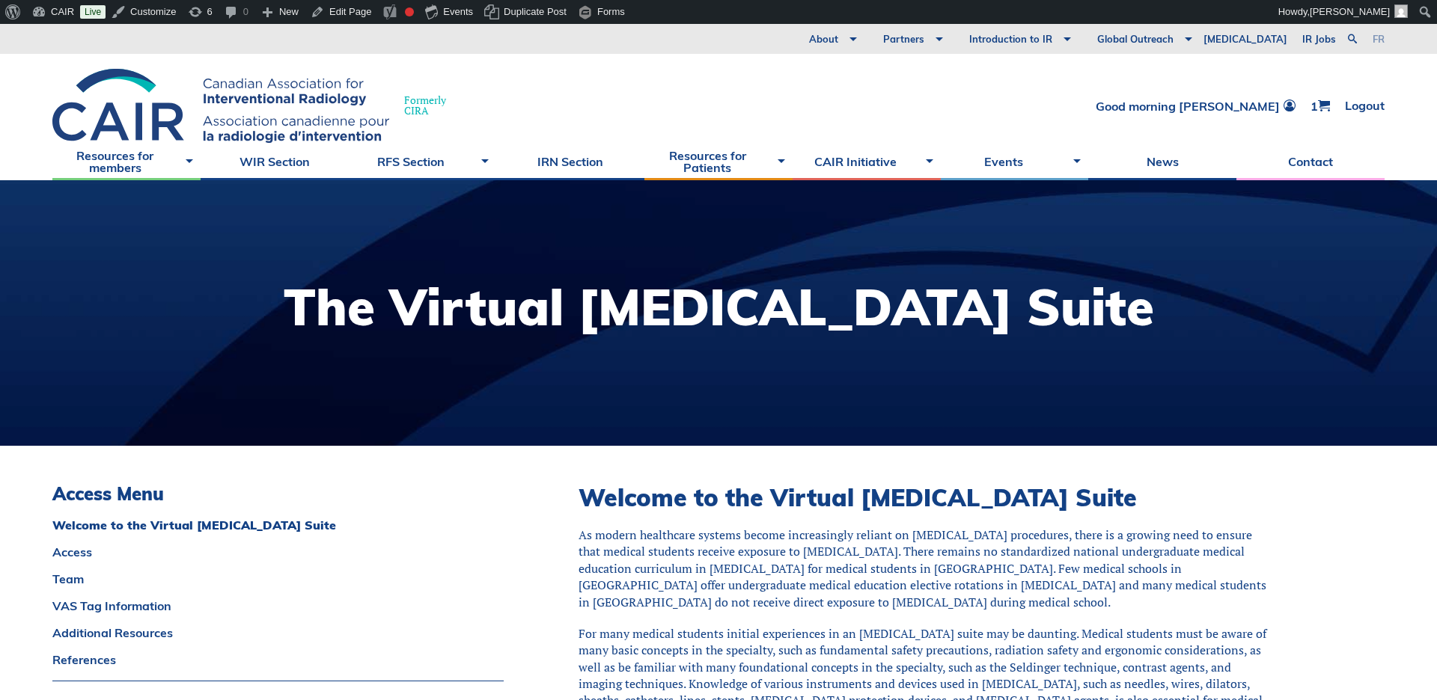
click at [1378, 40] on link "fr" at bounding box center [1378, 39] width 12 height 10
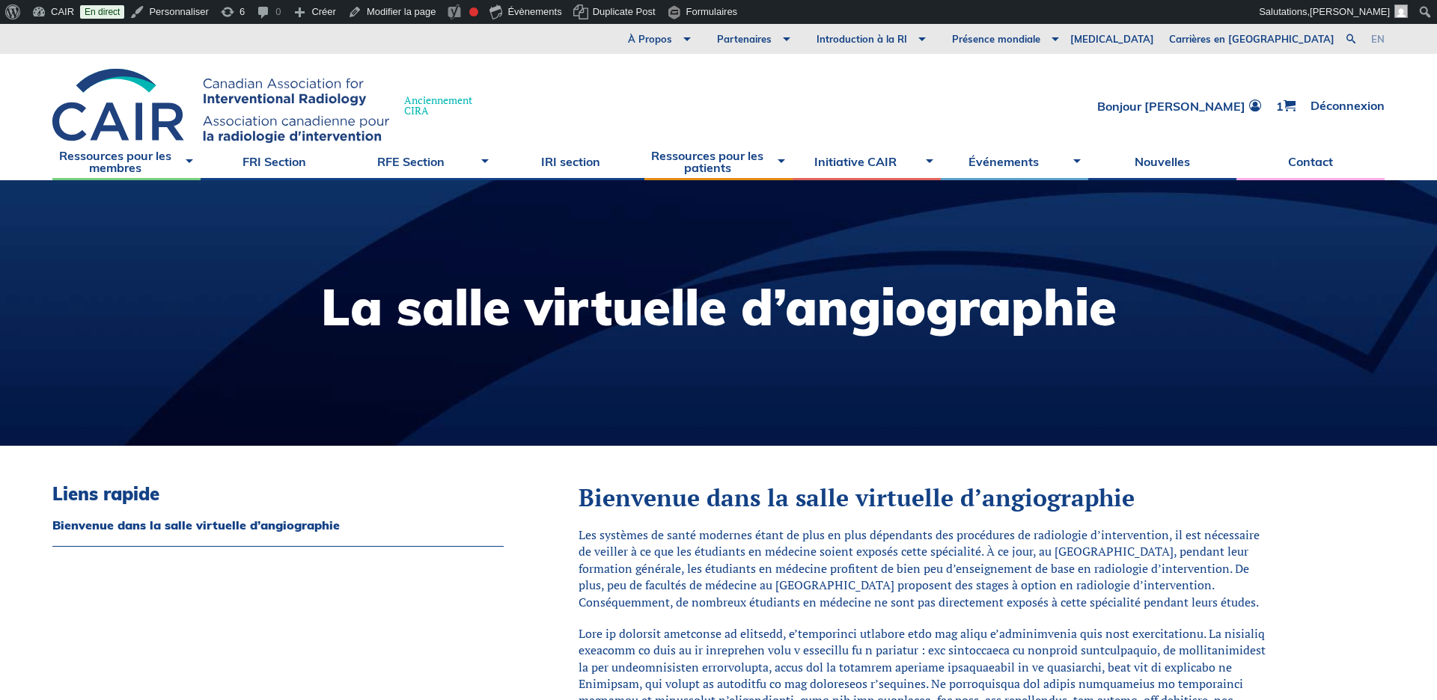
click at [1379, 38] on link "en" at bounding box center [1377, 39] width 13 height 10
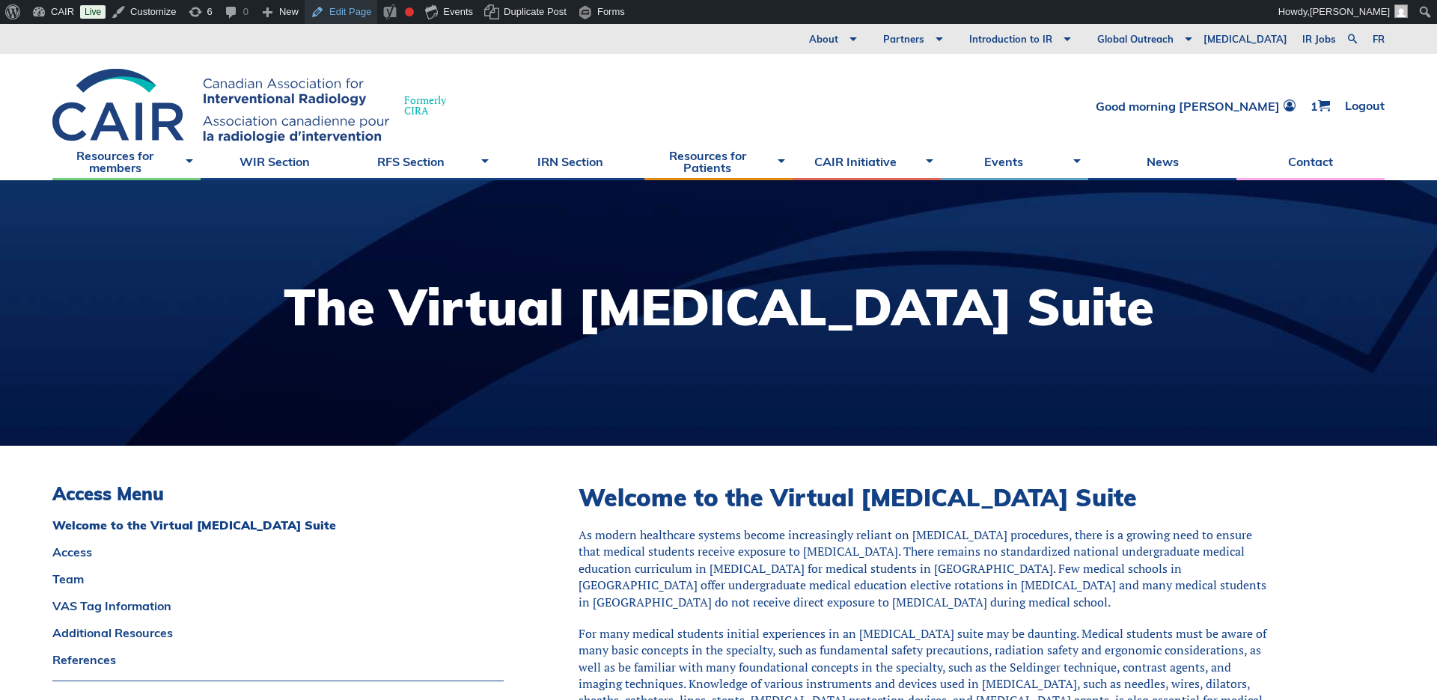
click at [357, 9] on link "Edit Page" at bounding box center [341, 12] width 73 height 24
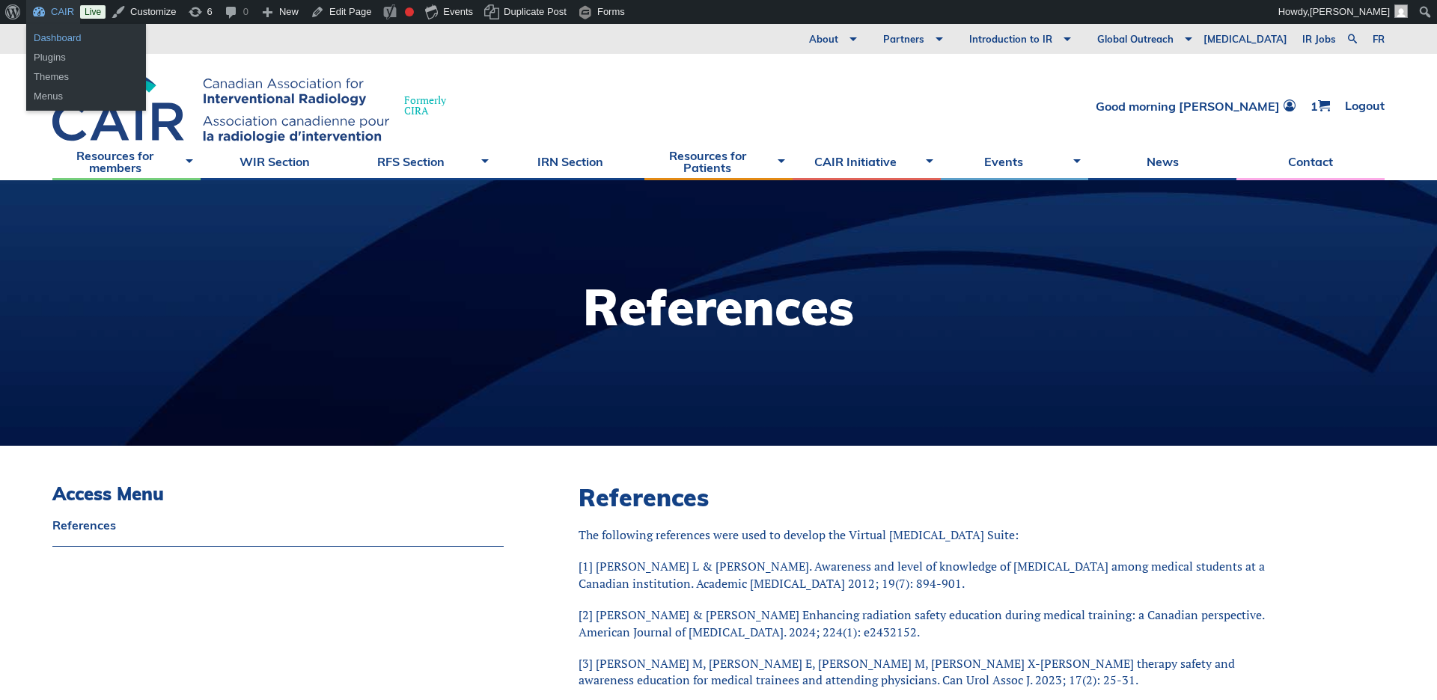
click at [54, 37] on link "Dashboard" at bounding box center [86, 37] width 120 height 19
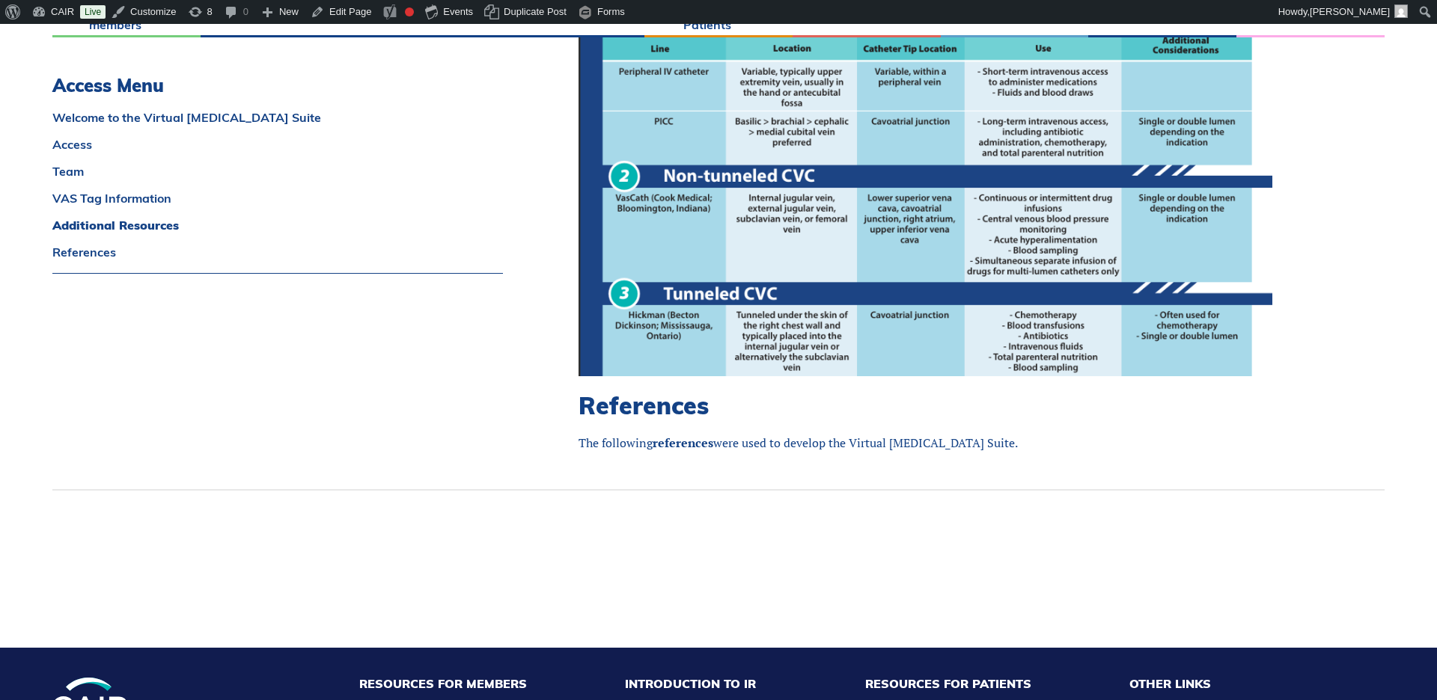
scroll to position [5883, 0]
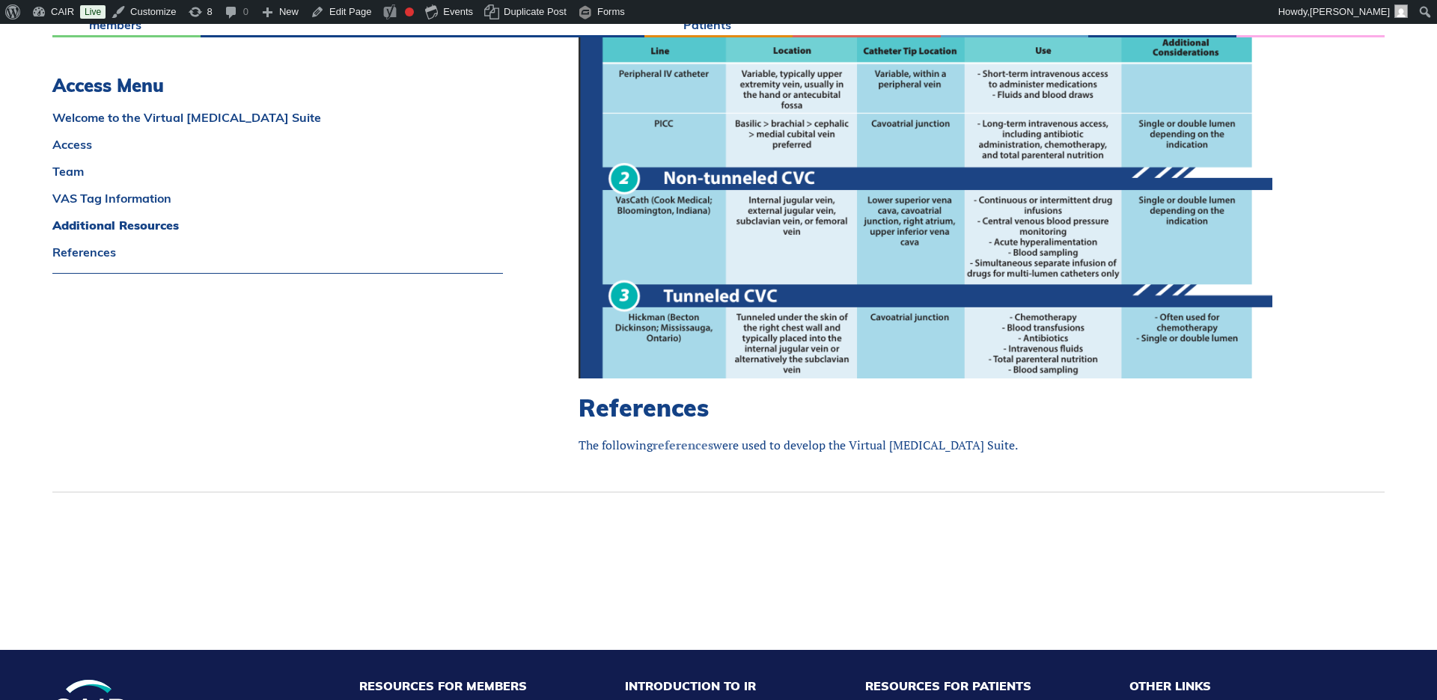
click at [679, 437] on link "references" at bounding box center [683, 445] width 61 height 16
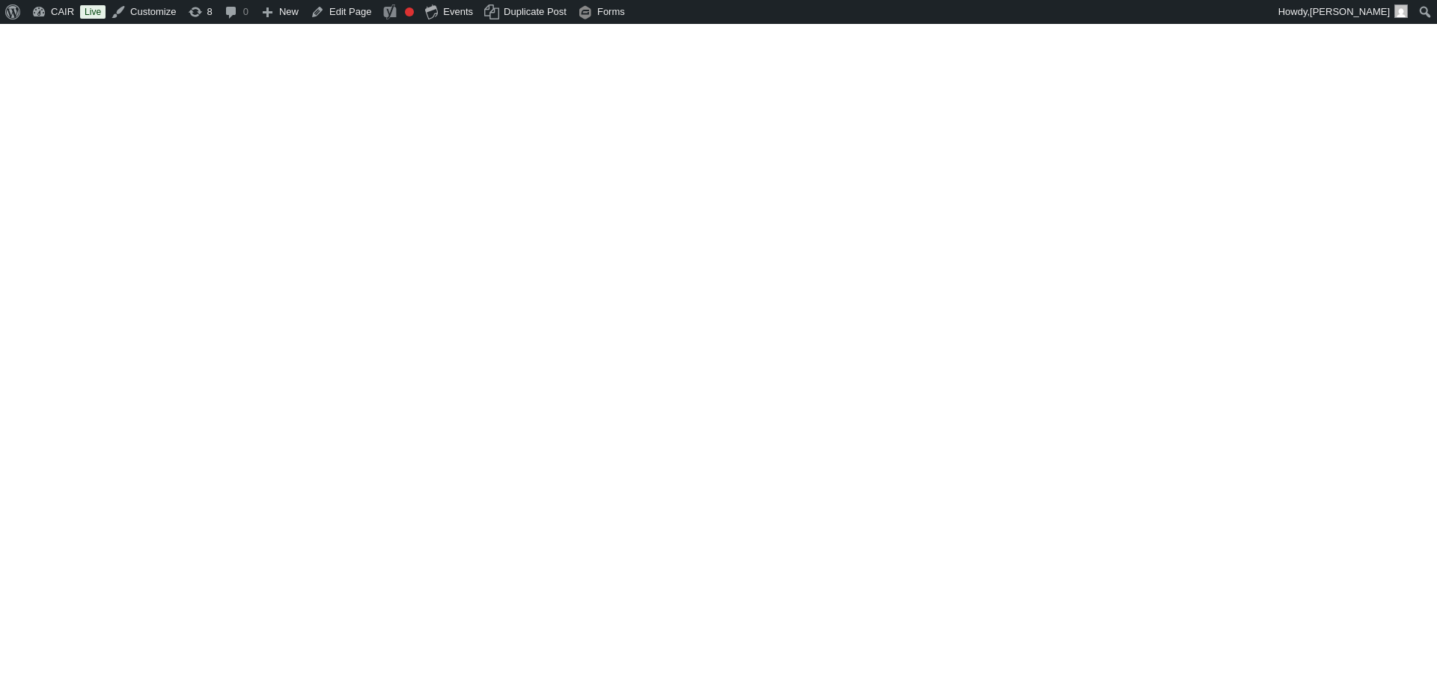
scroll to position [5883, 0]
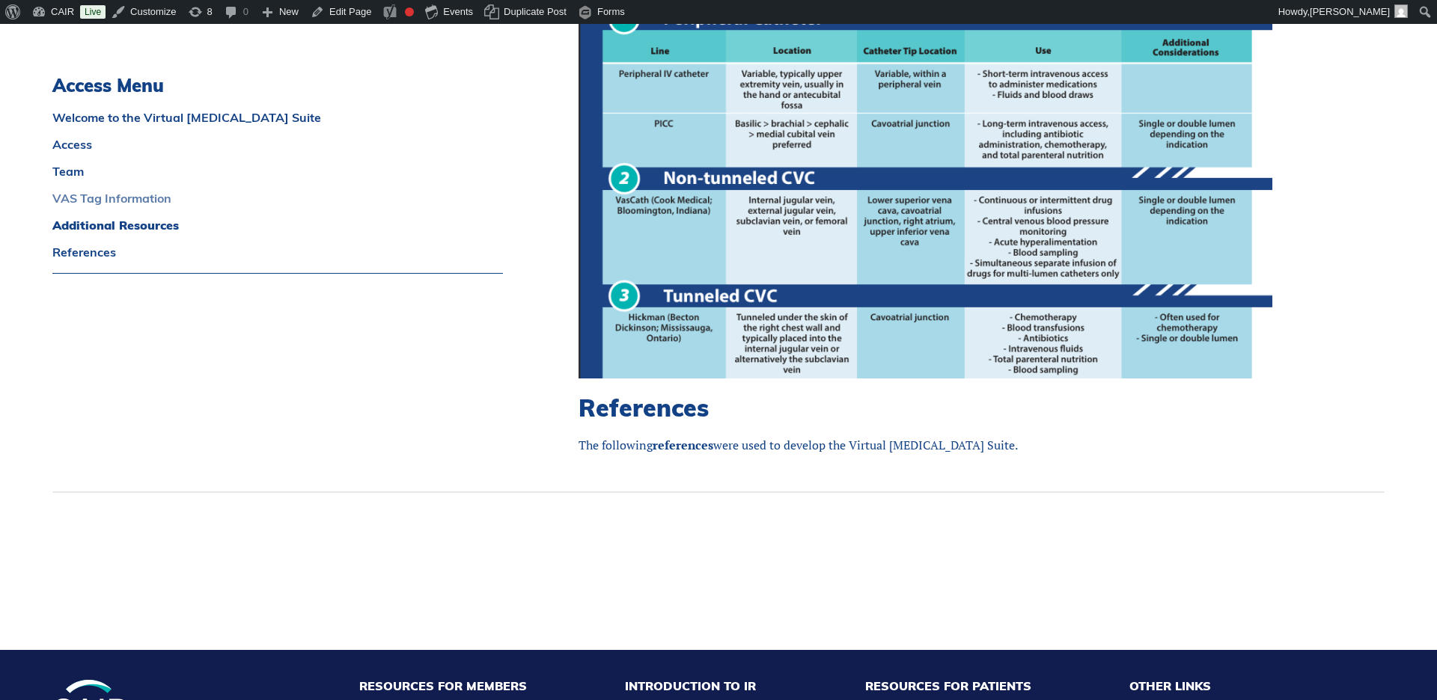
click at [79, 202] on link "VAS Tag Information" at bounding box center [277, 198] width 450 height 12
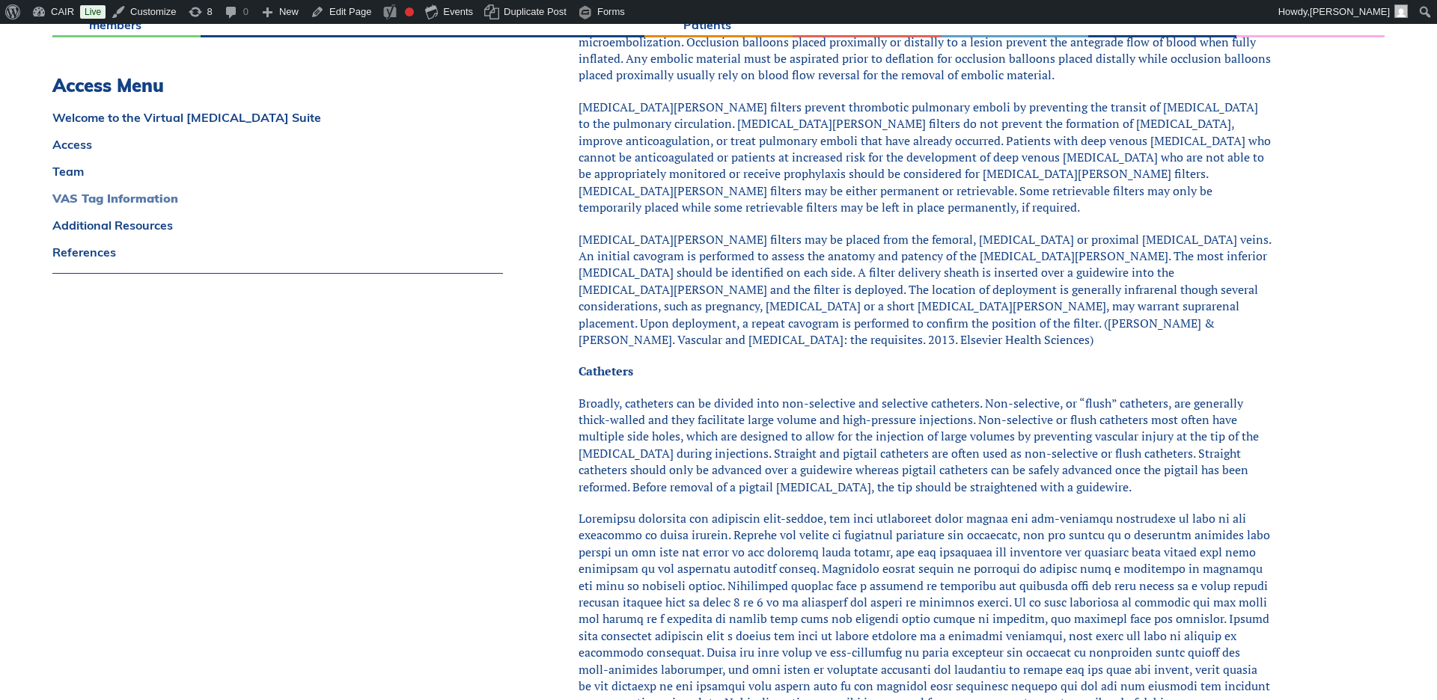
scroll to position [2035, 0]
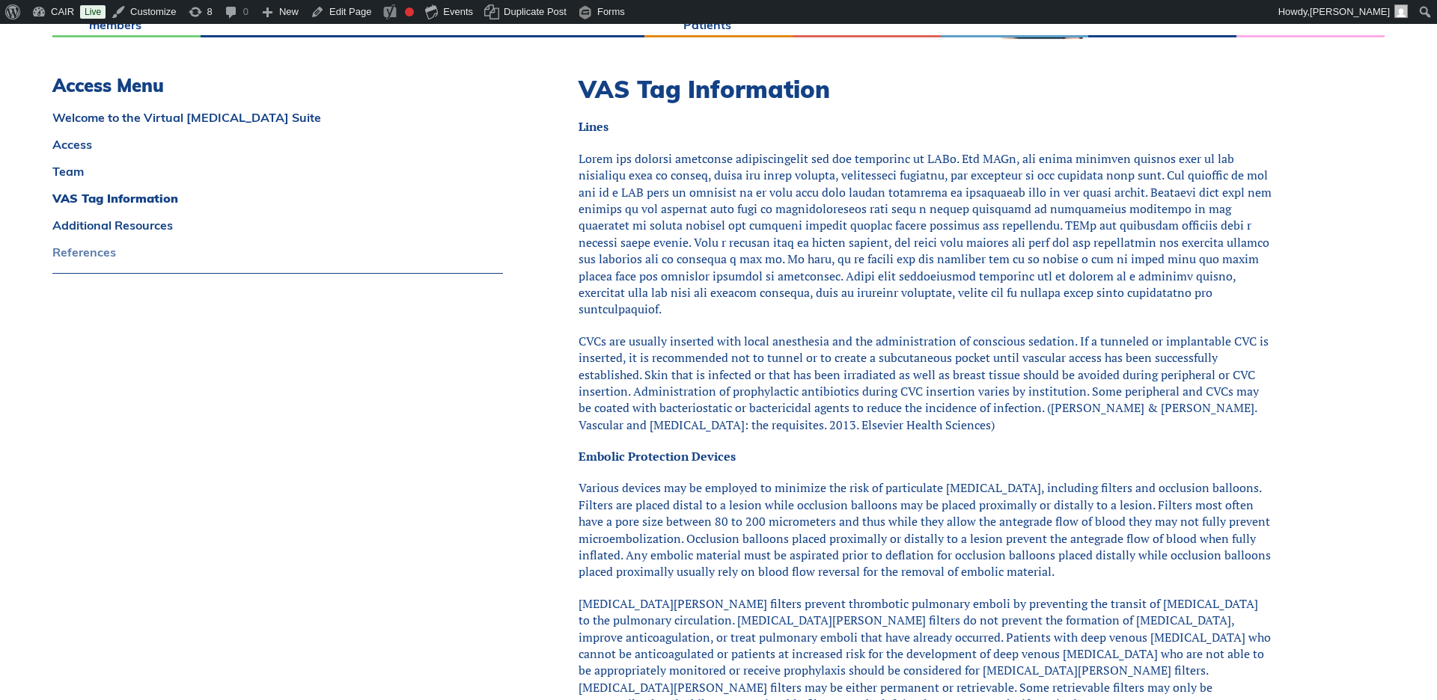
click at [88, 252] on link "References" at bounding box center [277, 252] width 450 height 12
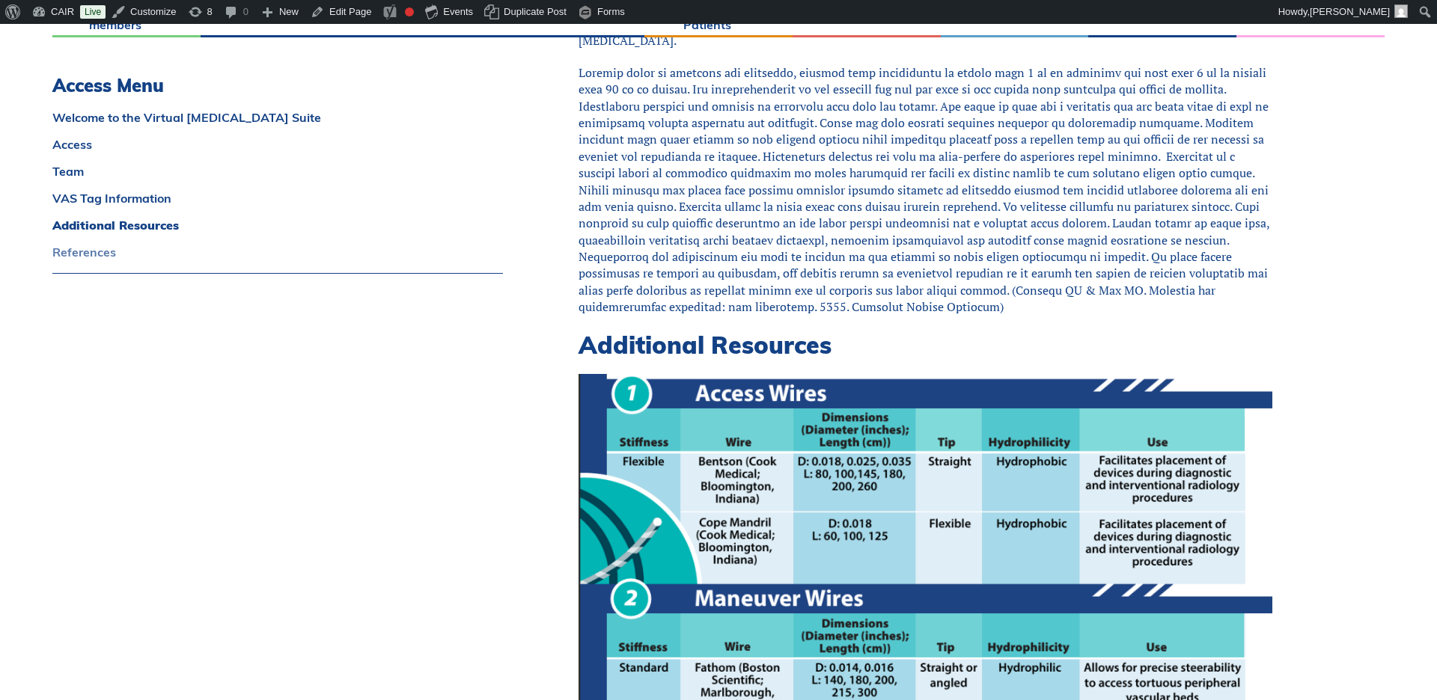
scroll to position [6032, 0]
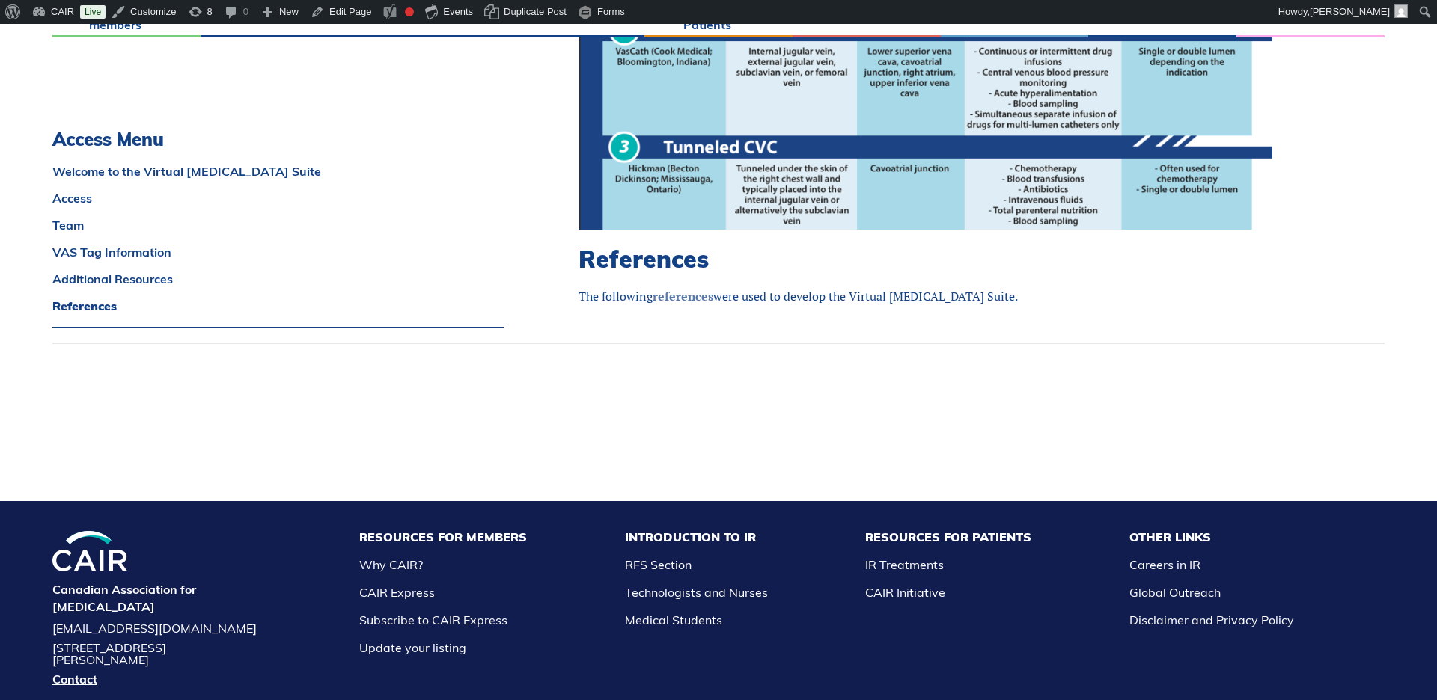
click at [685, 288] on link "references" at bounding box center [683, 296] width 61 height 16
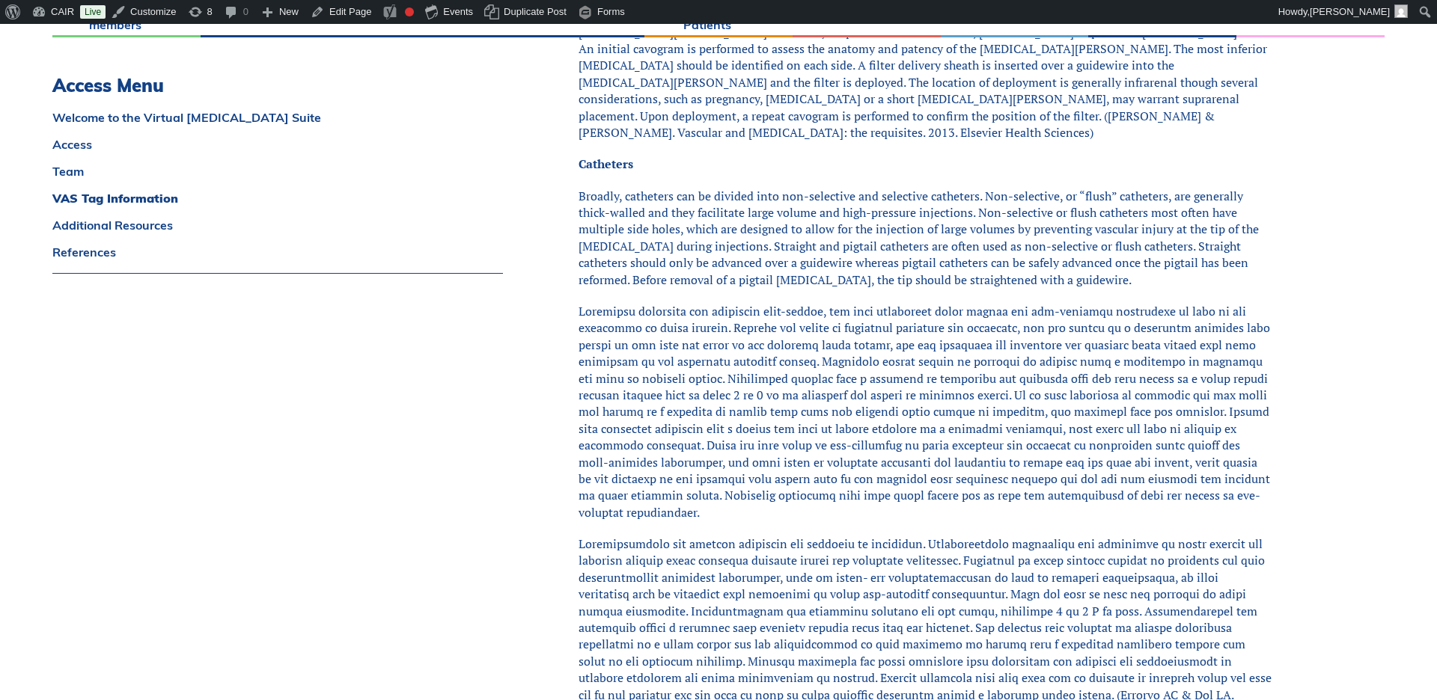
scroll to position [2758, 0]
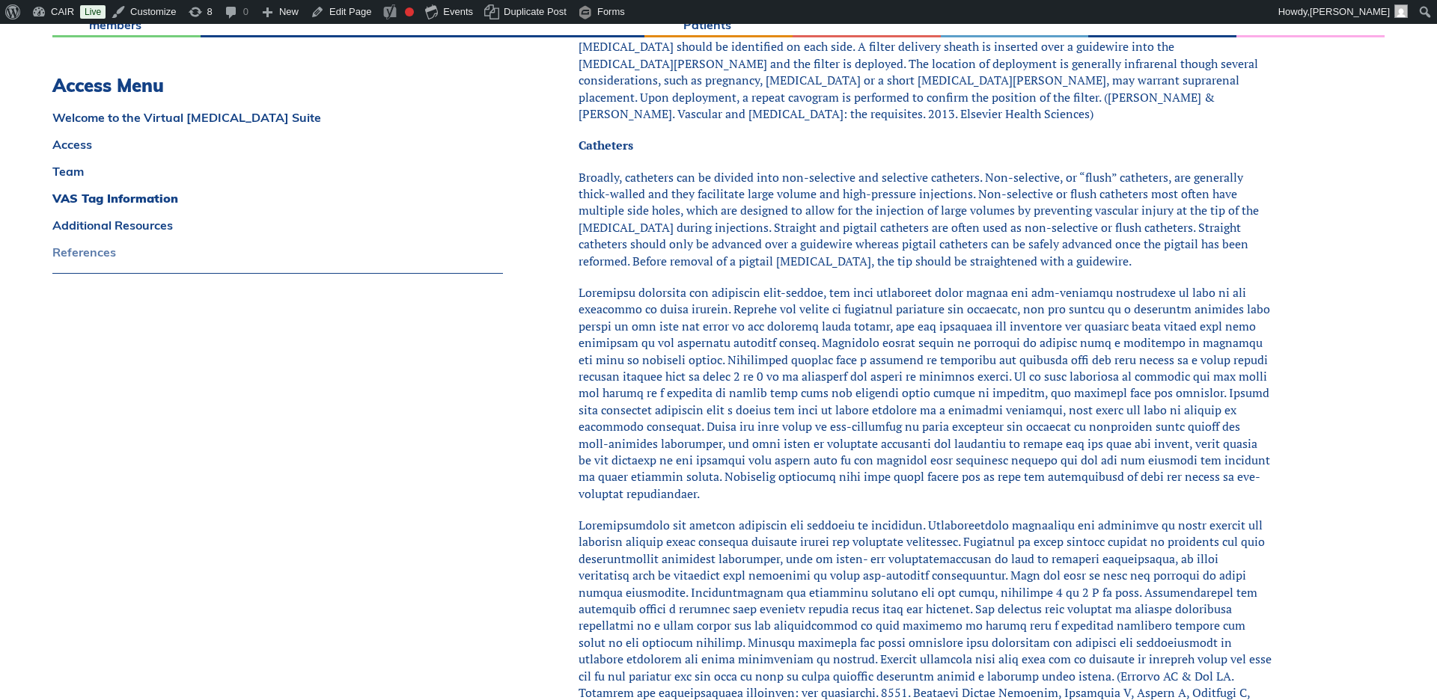
click at [76, 248] on link "References" at bounding box center [277, 252] width 450 height 12
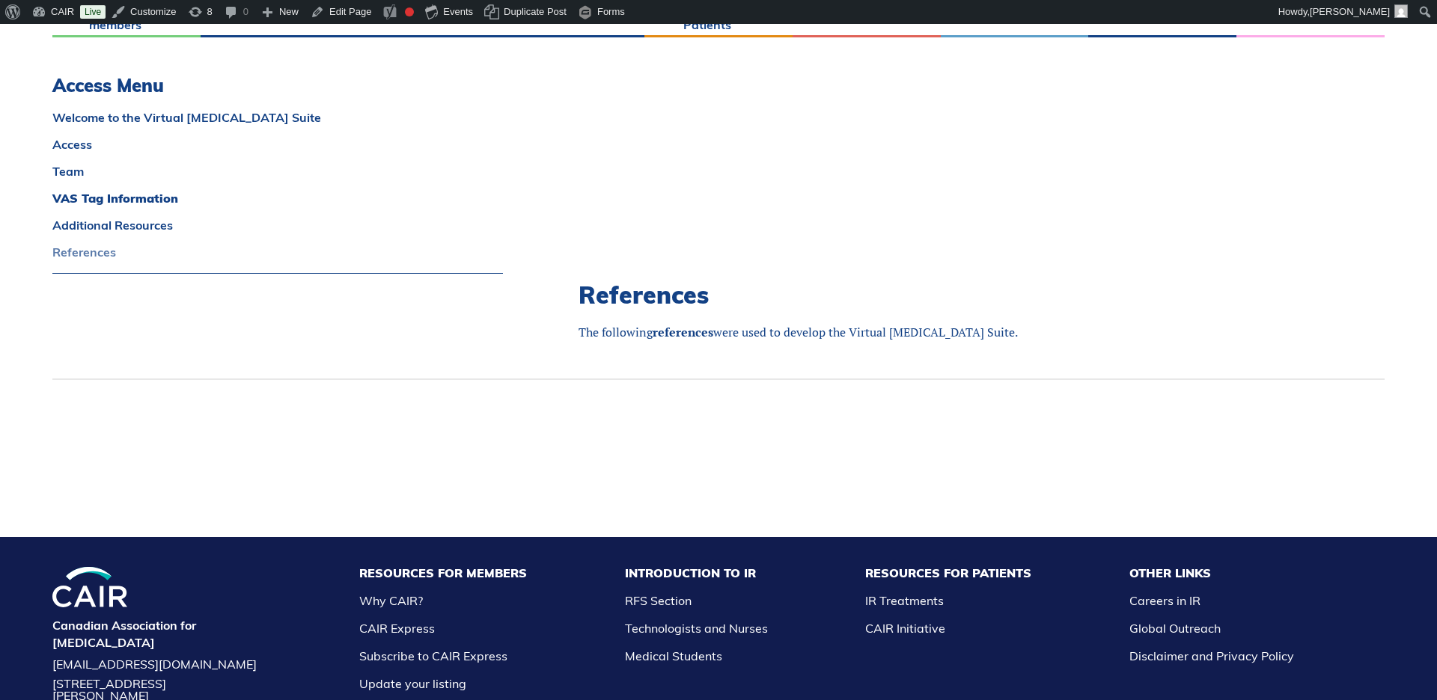
scroll to position [6032, 0]
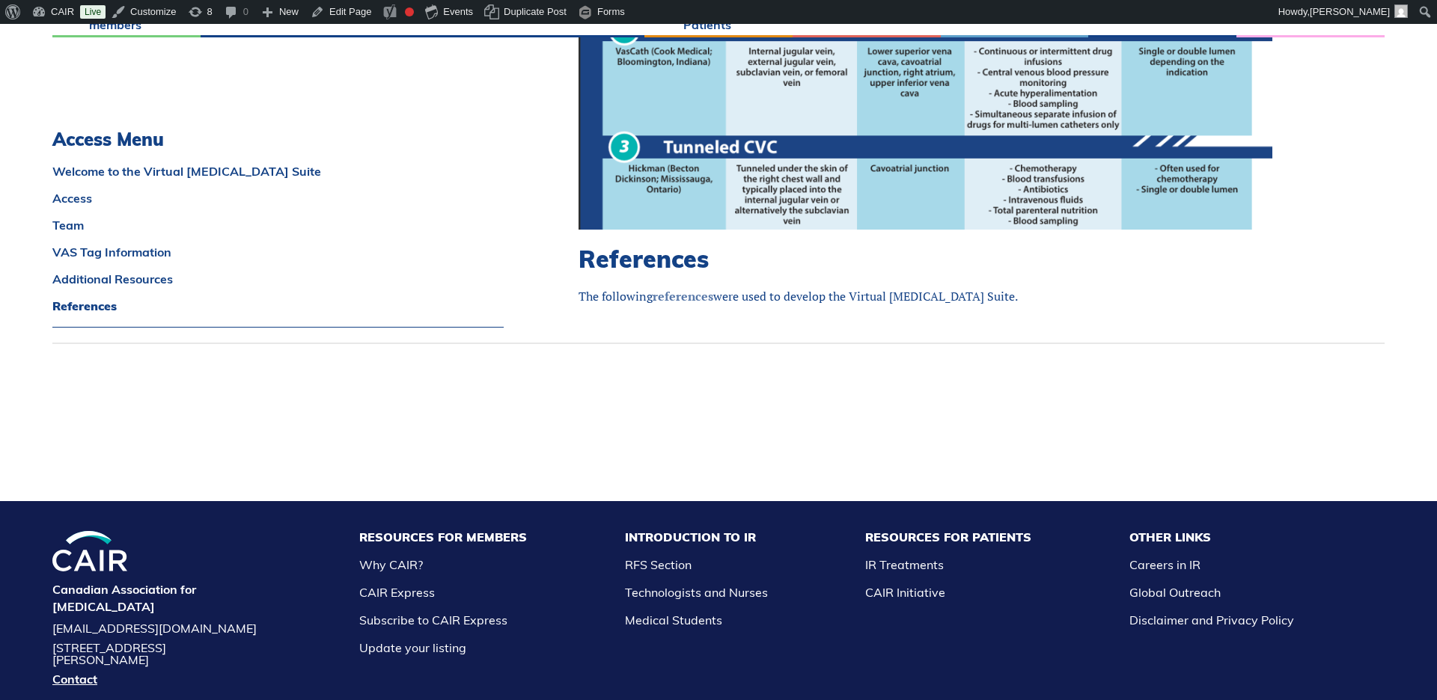
click at [682, 288] on link "references" at bounding box center [683, 296] width 61 height 16
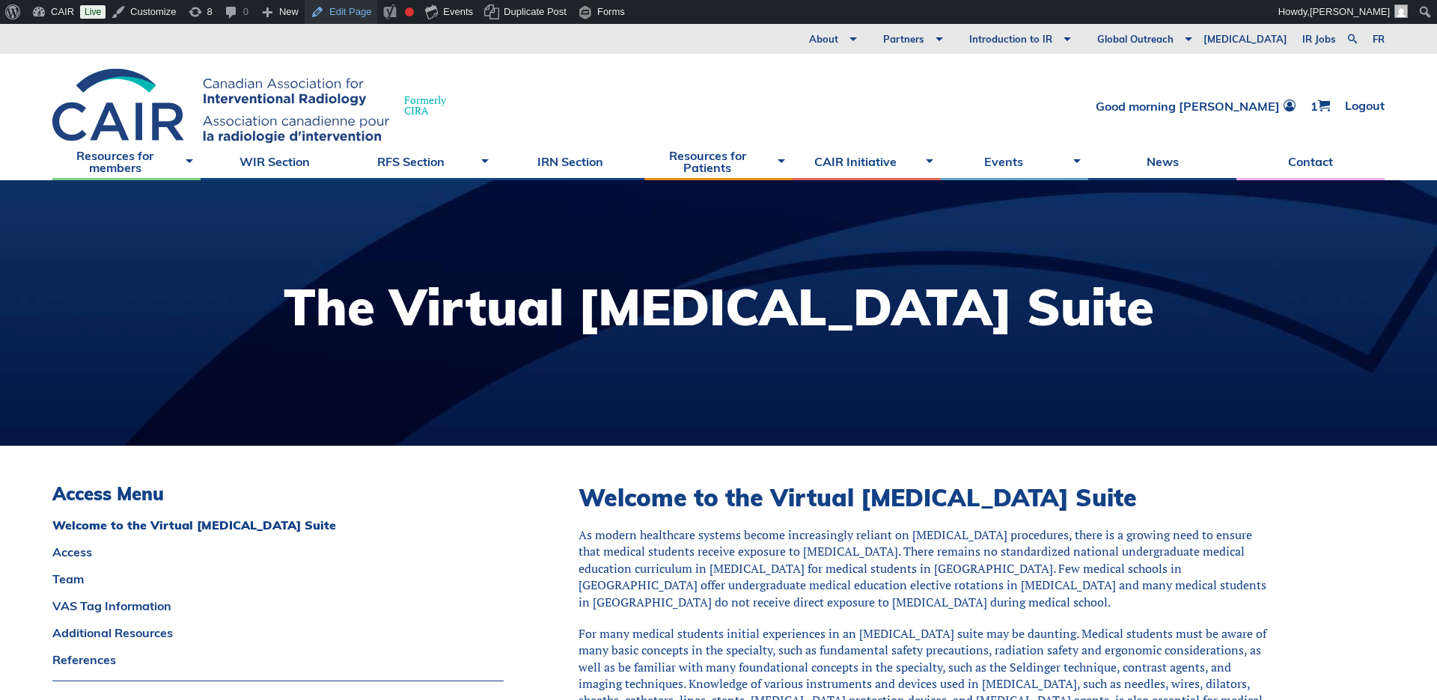
click at [345, 14] on link "Edit Page" at bounding box center [341, 12] width 73 height 24
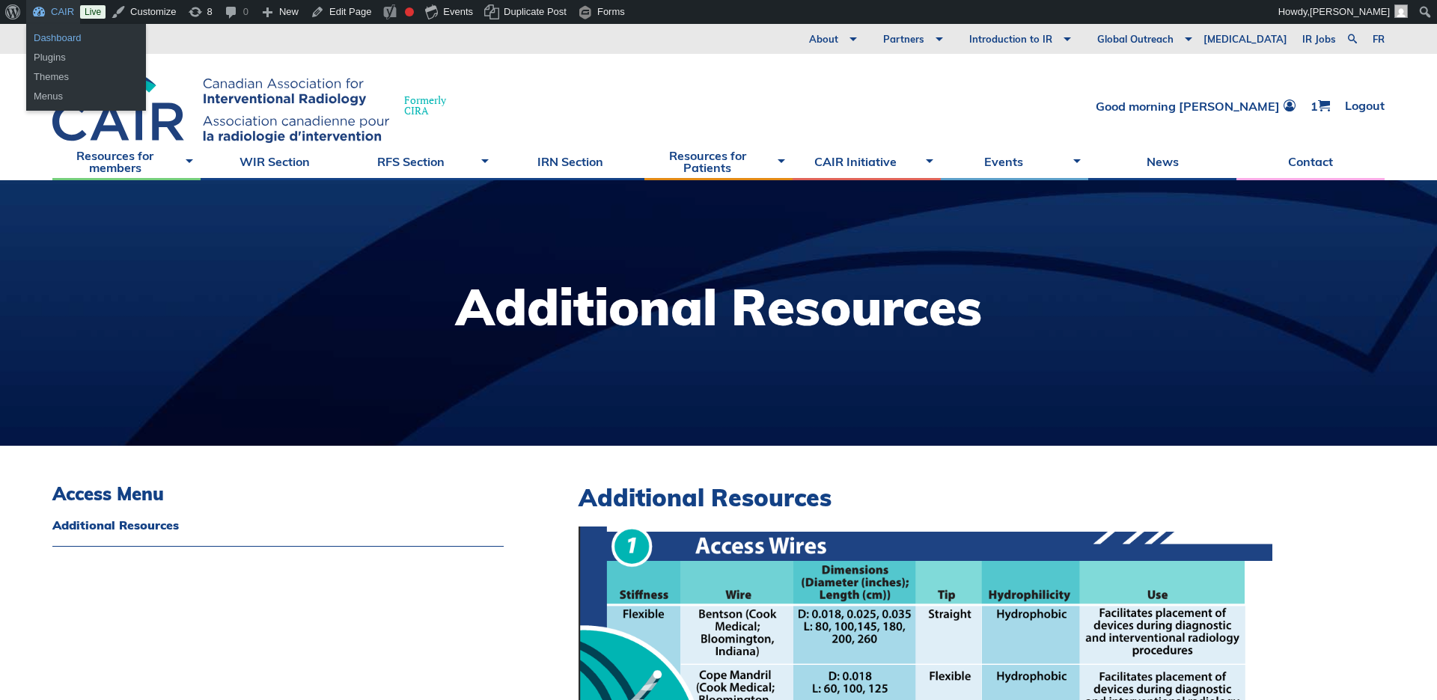
click at [55, 35] on link "Dashboard" at bounding box center [86, 37] width 120 height 19
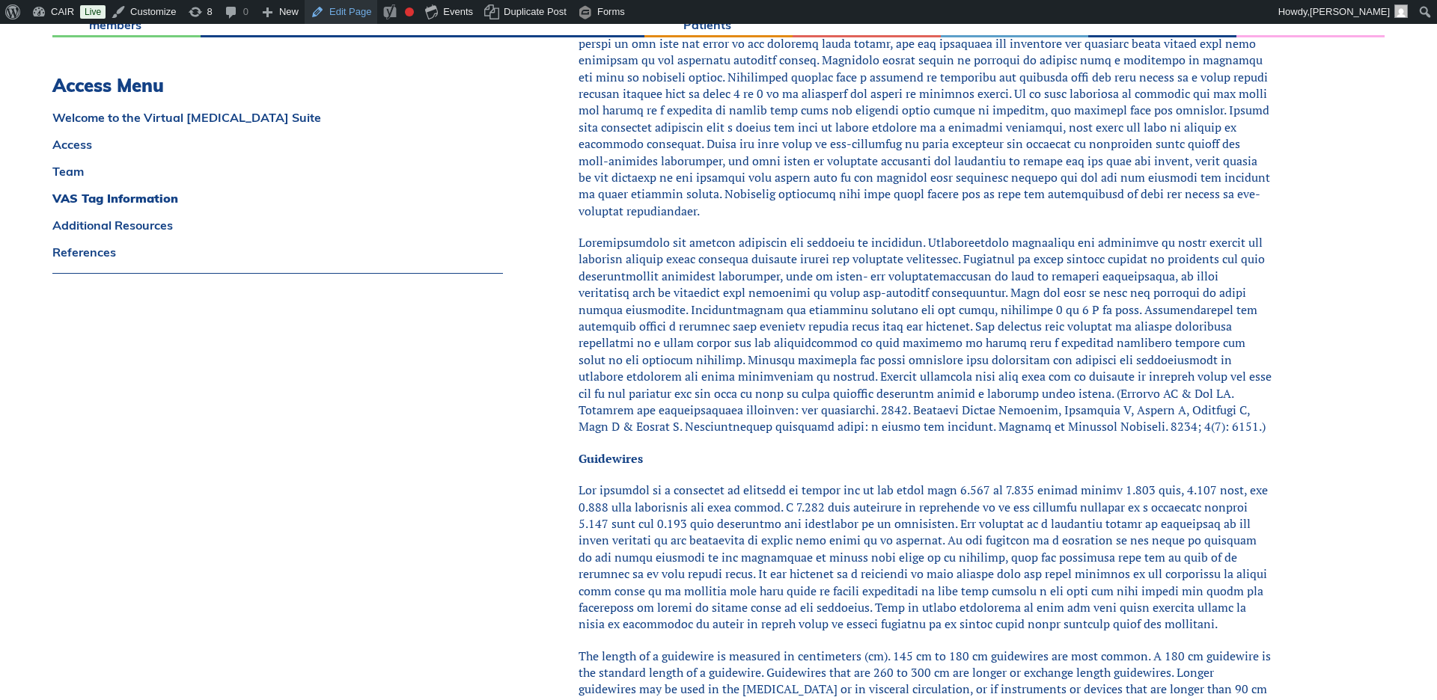
scroll to position [3040, 0]
click at [356, 9] on link "Edit Page" at bounding box center [341, 12] width 73 height 24
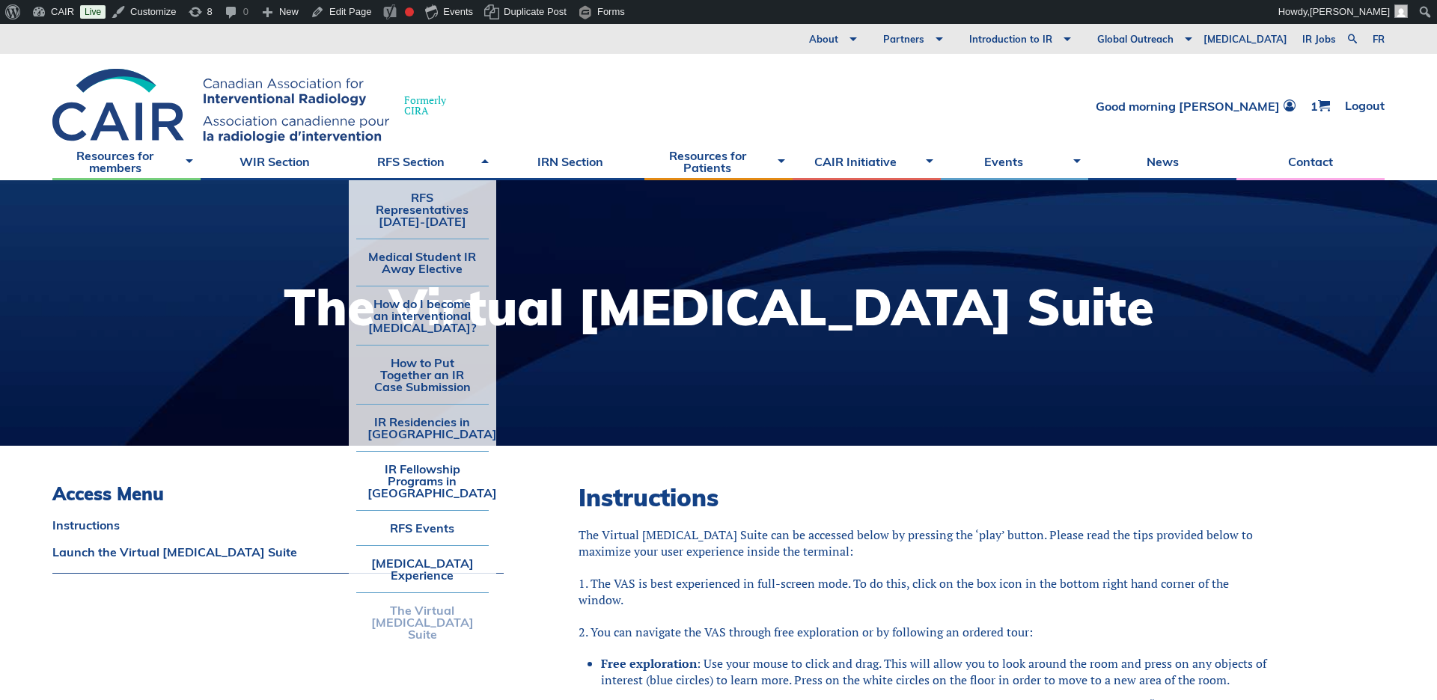
click at [400, 627] on link "The Virtual [MEDICAL_DATA] Suite" at bounding box center [422, 622] width 133 height 58
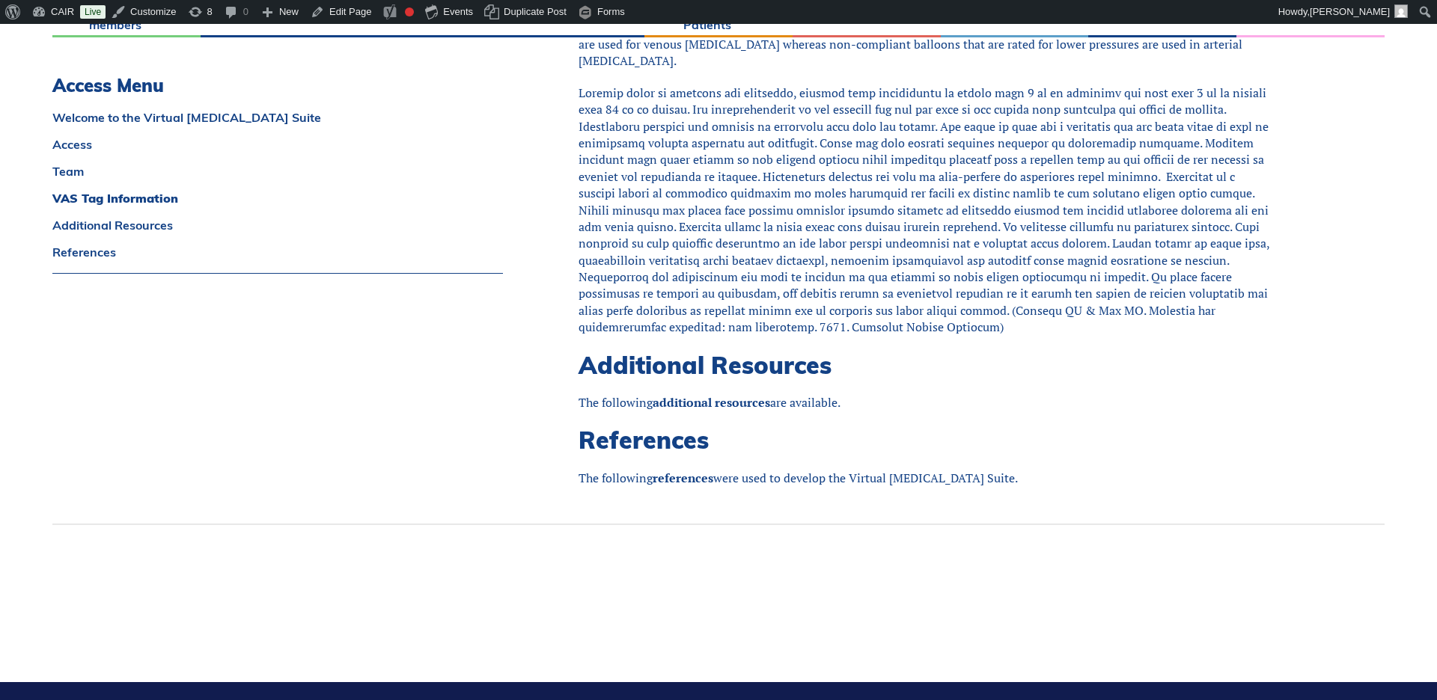
scroll to position [5058, 0]
click at [347, 11] on link "Edit Page" at bounding box center [341, 12] width 73 height 24
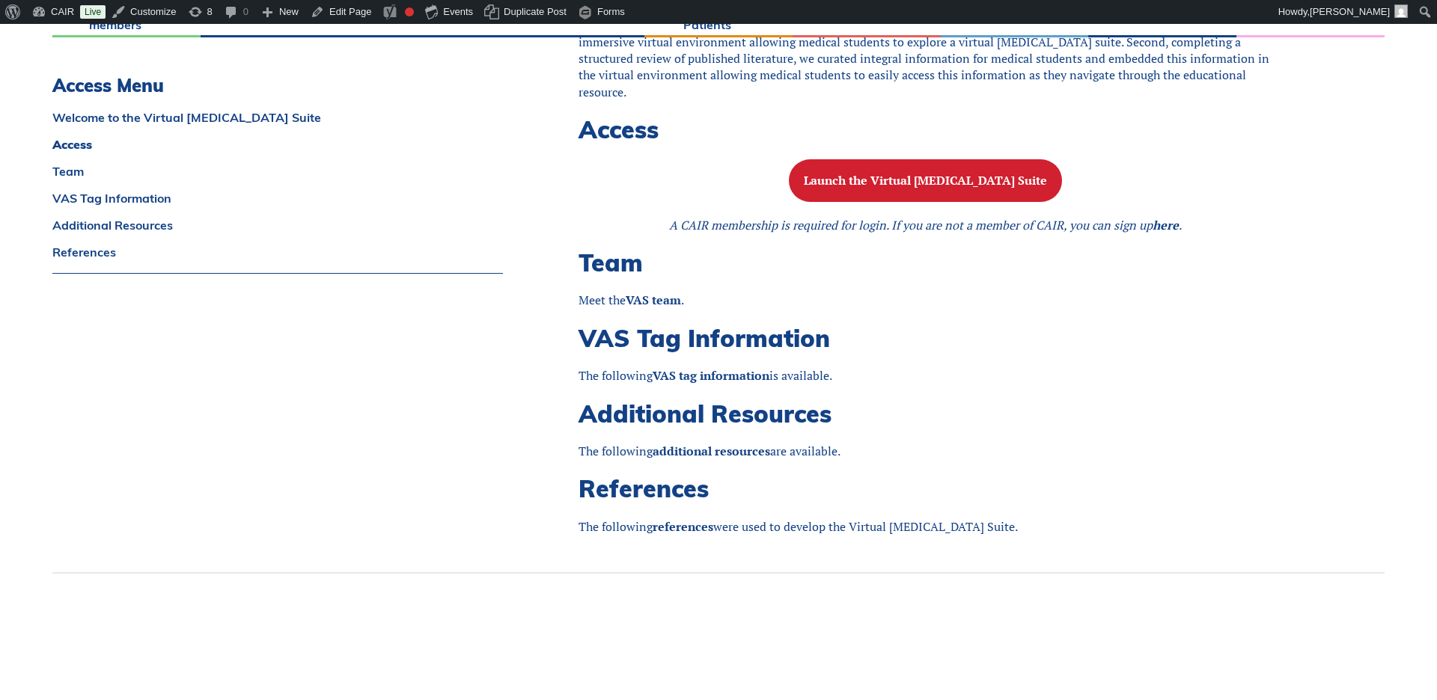
scroll to position [1117, 0]
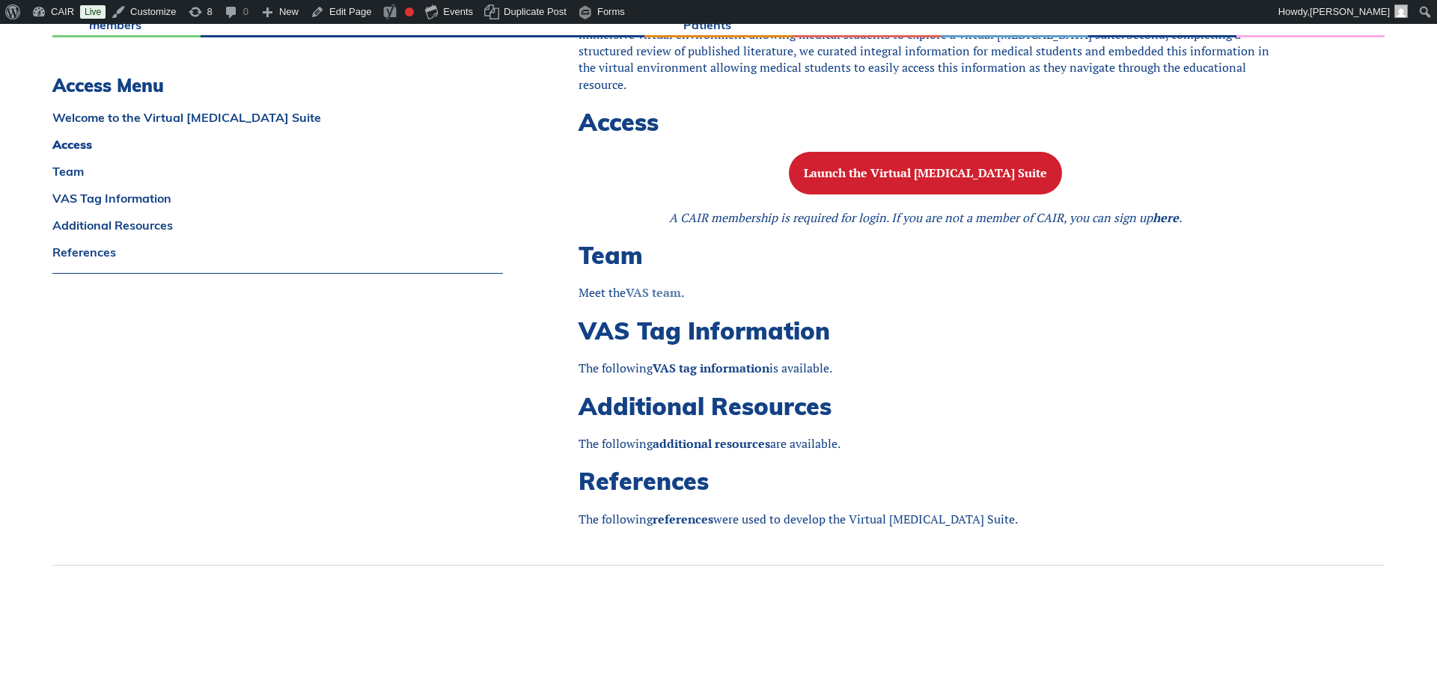
click at [650, 293] on strong "VAS team" at bounding box center [653, 292] width 55 height 16
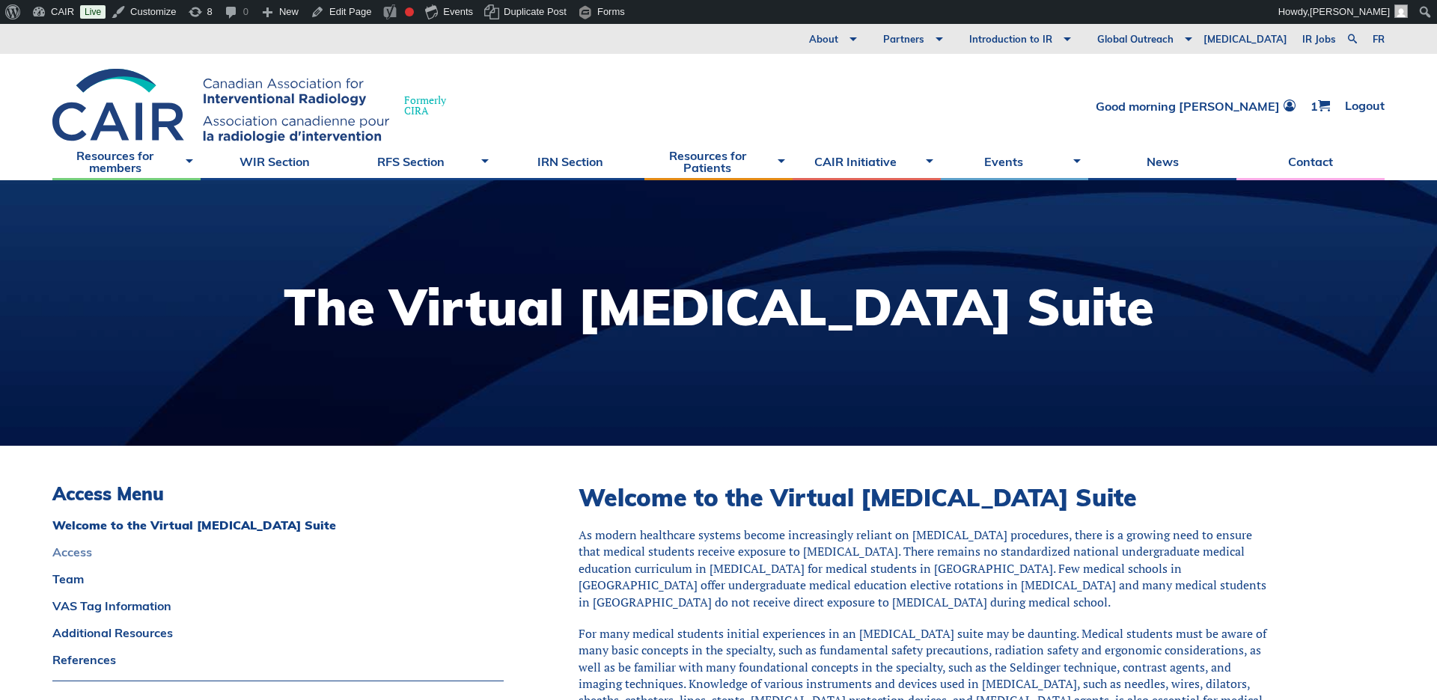
click at [67, 551] on link "Access" at bounding box center [277, 552] width 451 height 12
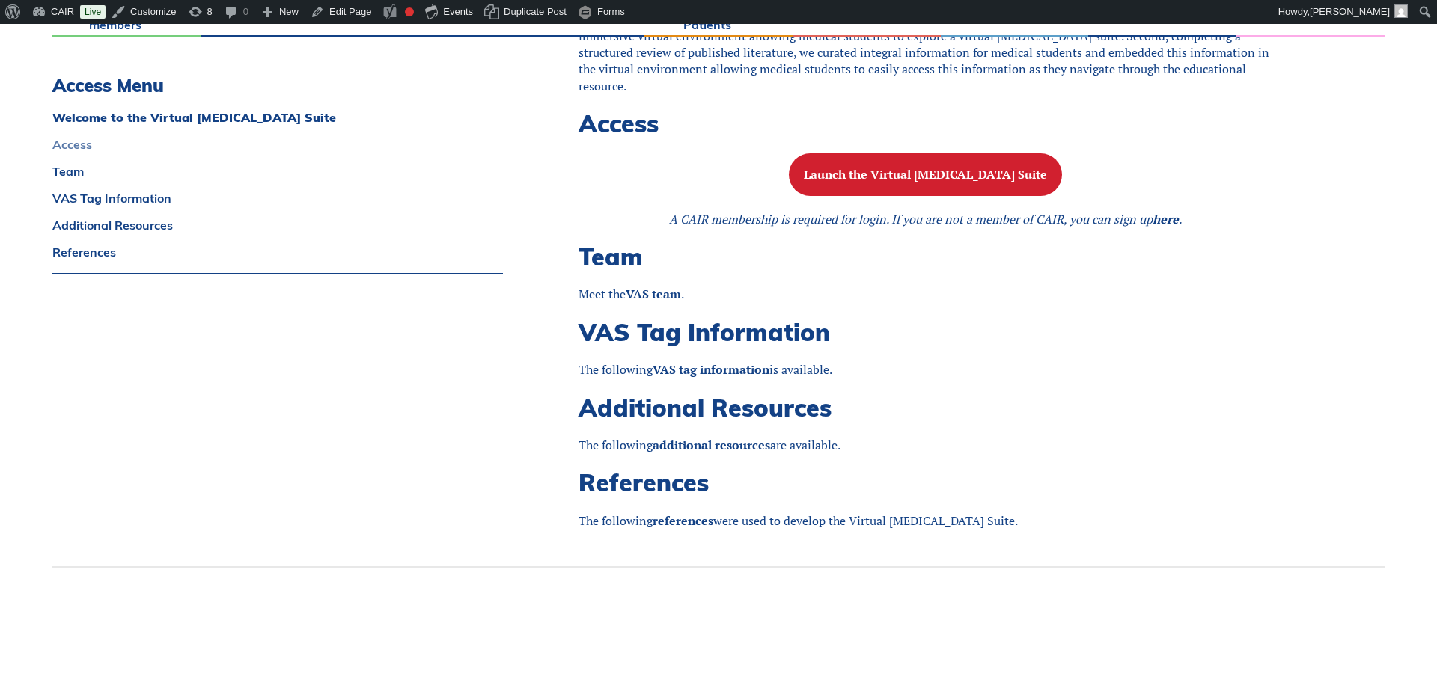
scroll to position [1150, 0]
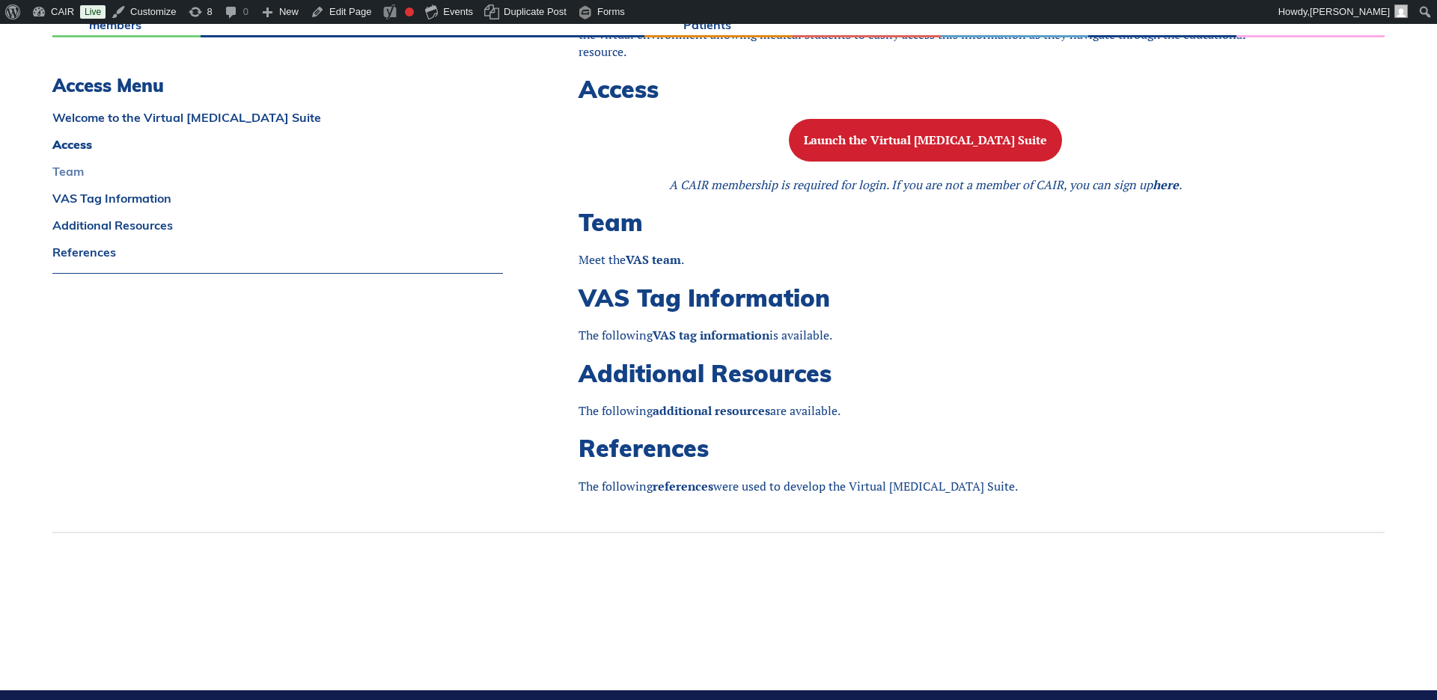
click at [67, 172] on link "Team" at bounding box center [277, 171] width 450 height 12
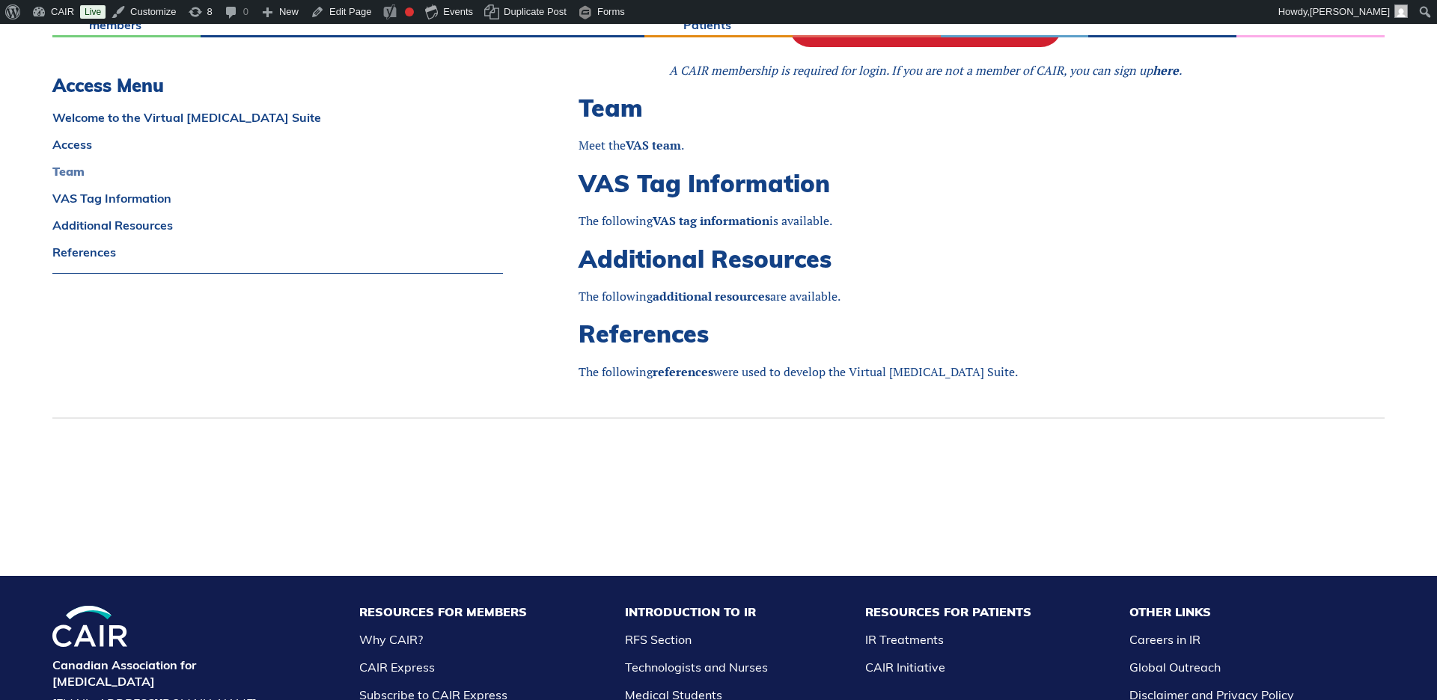
scroll to position [1283, 0]
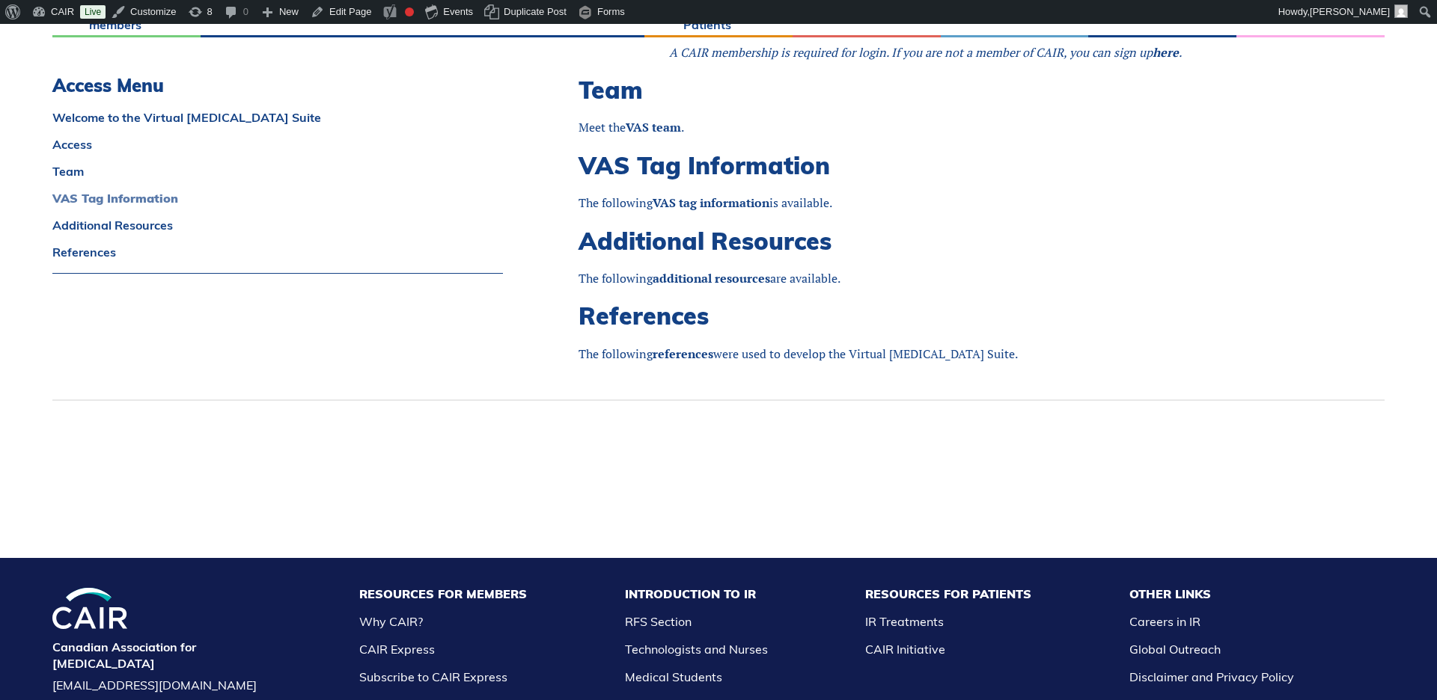
click at [72, 195] on link "VAS Tag Information" at bounding box center [277, 198] width 450 height 12
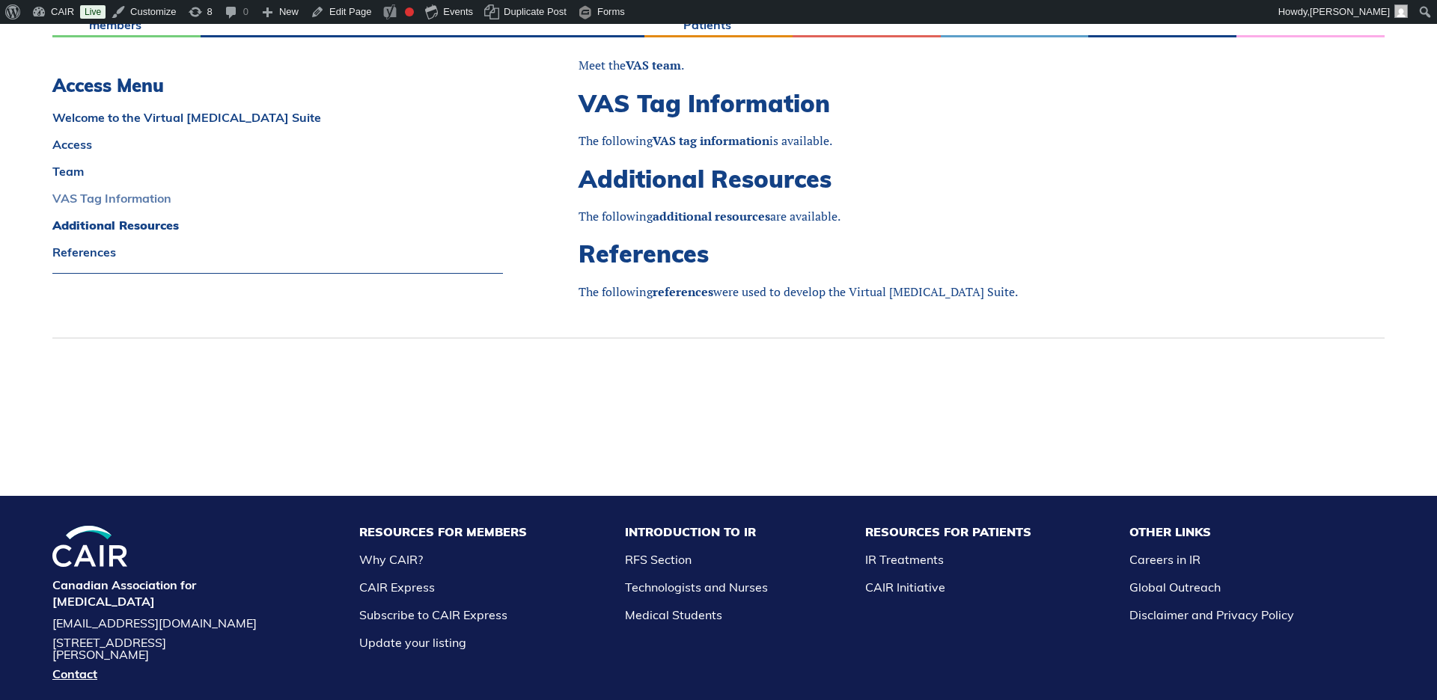
scroll to position [1358, 0]
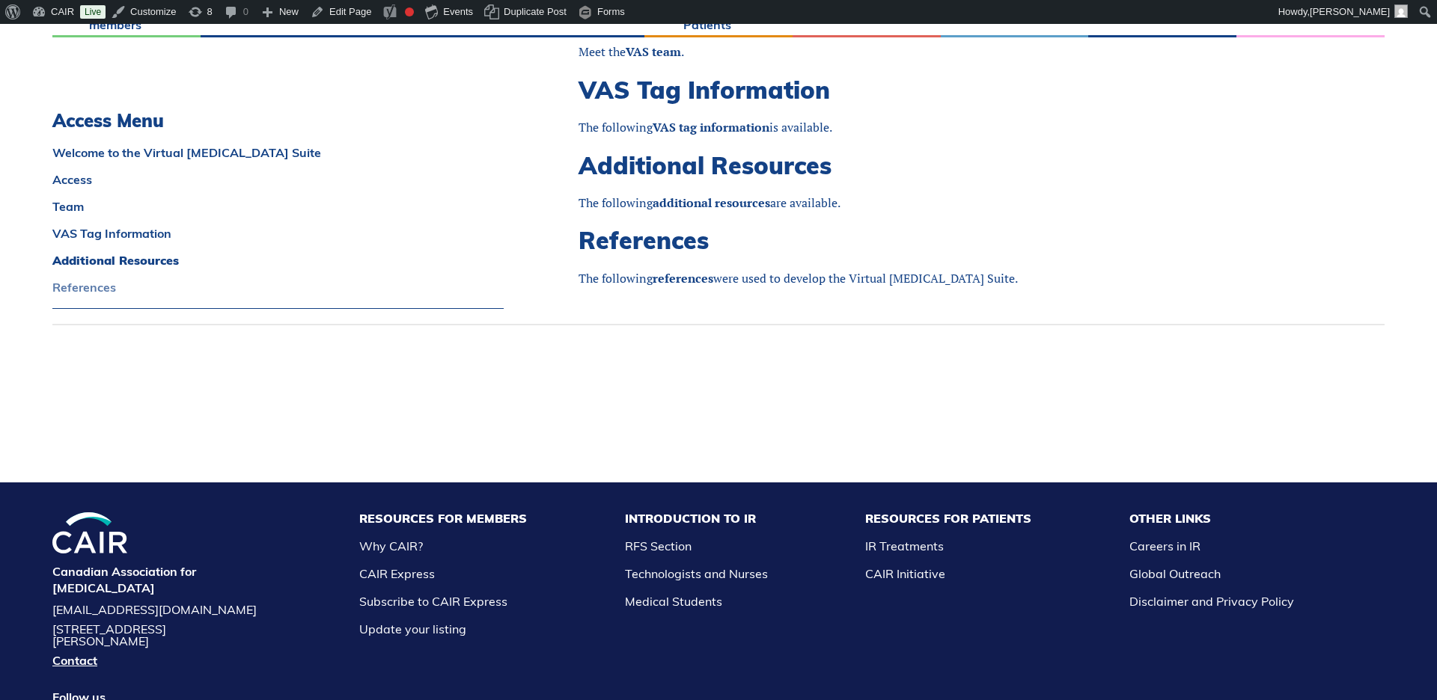
click at [81, 287] on link "References" at bounding box center [277, 287] width 451 height 12
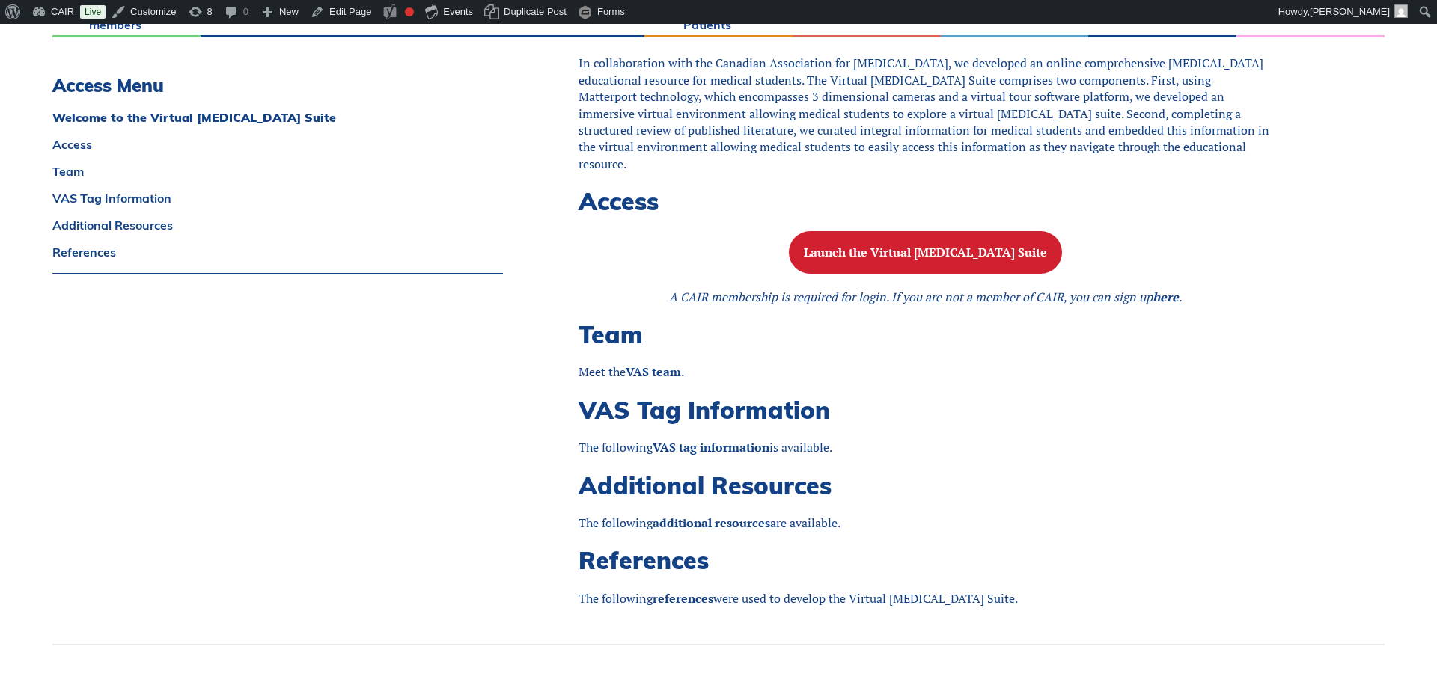
scroll to position [1043, 0]
